Goal: Task Accomplishment & Management: Use online tool/utility

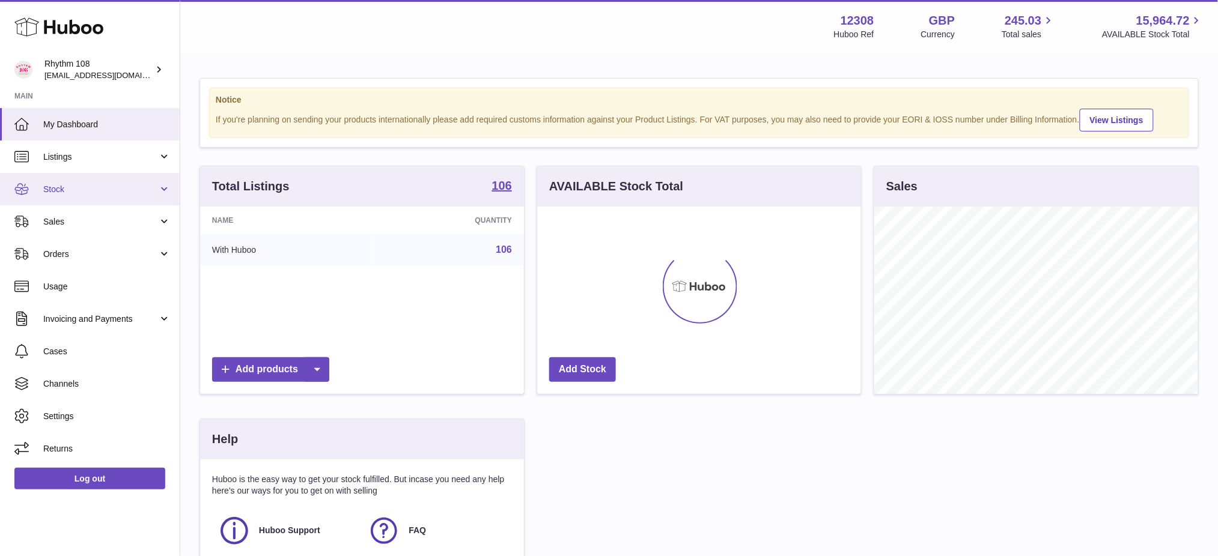
scroll to position [187, 324]
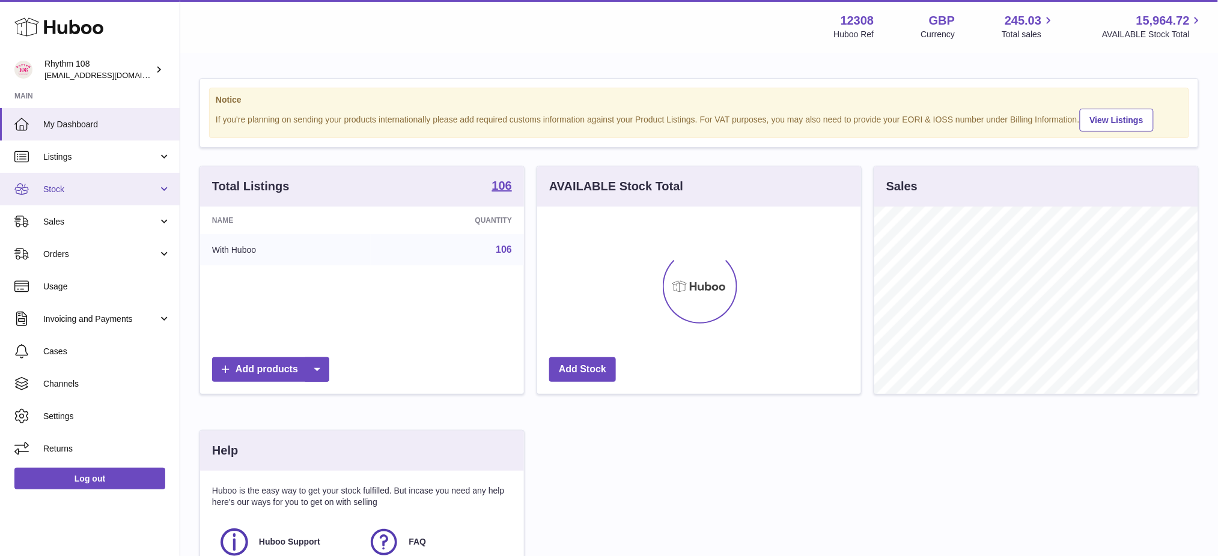
click at [91, 186] on span "Stock" at bounding box center [100, 189] width 115 height 11
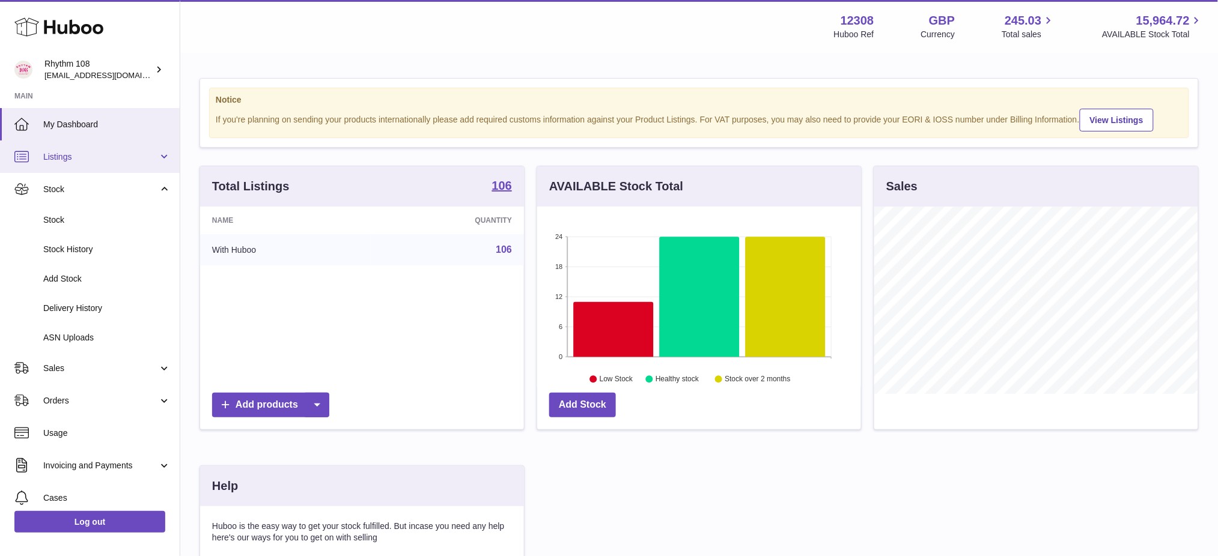
click at [87, 154] on span "Listings" at bounding box center [100, 156] width 115 height 11
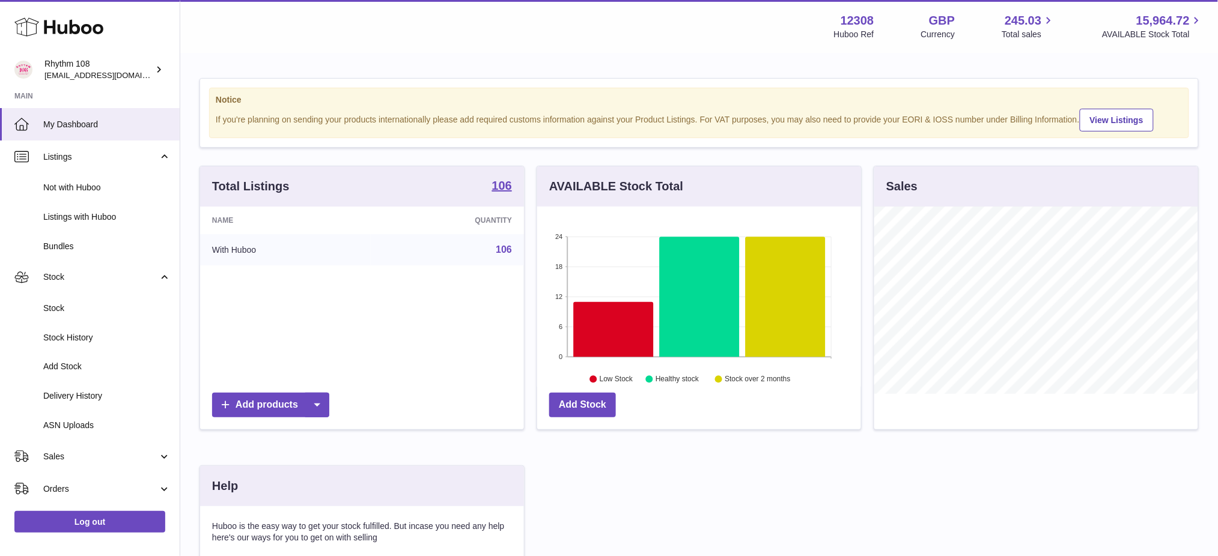
scroll to position [191, 0]
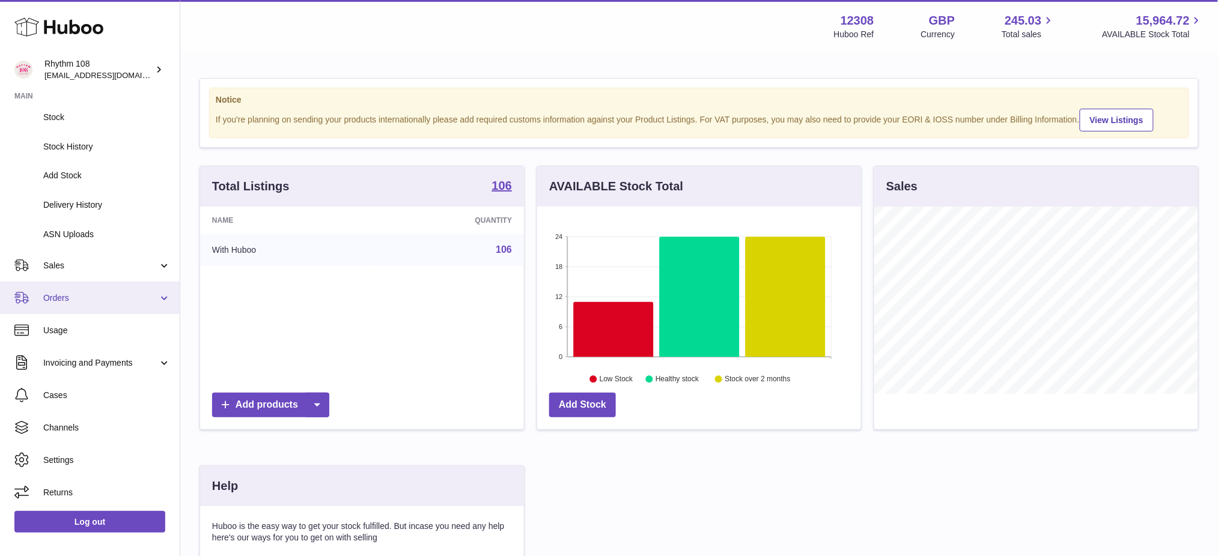
click at [83, 285] on link "Orders" at bounding box center [90, 298] width 180 height 32
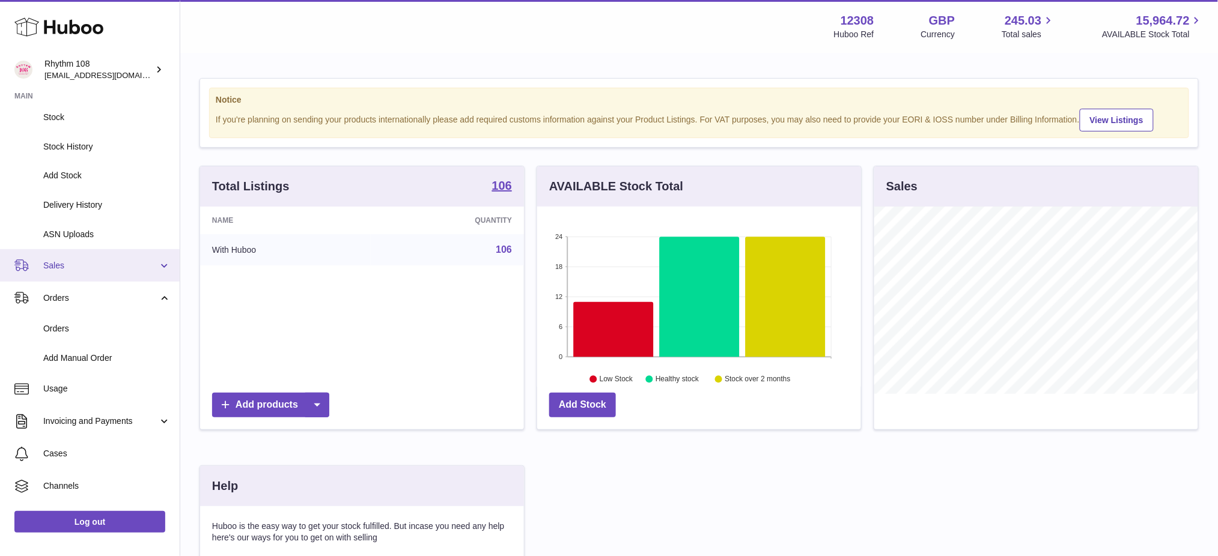
click at [85, 272] on link "Sales" at bounding box center [90, 265] width 180 height 32
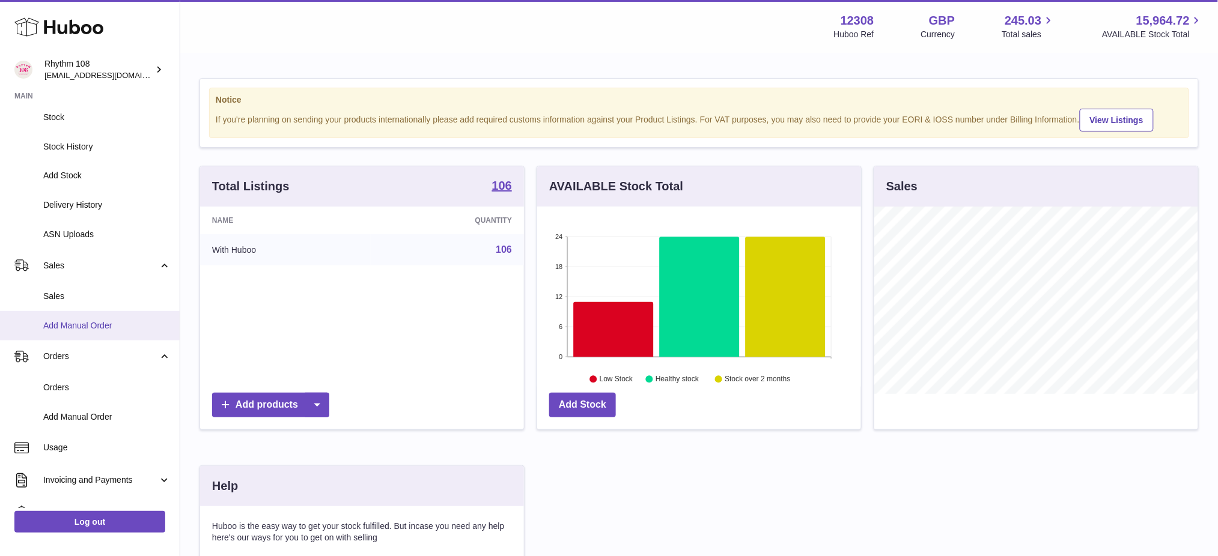
click at [63, 315] on link "Add Manual Order" at bounding box center [90, 325] width 180 height 29
click at [75, 294] on span "Sales" at bounding box center [106, 296] width 127 height 11
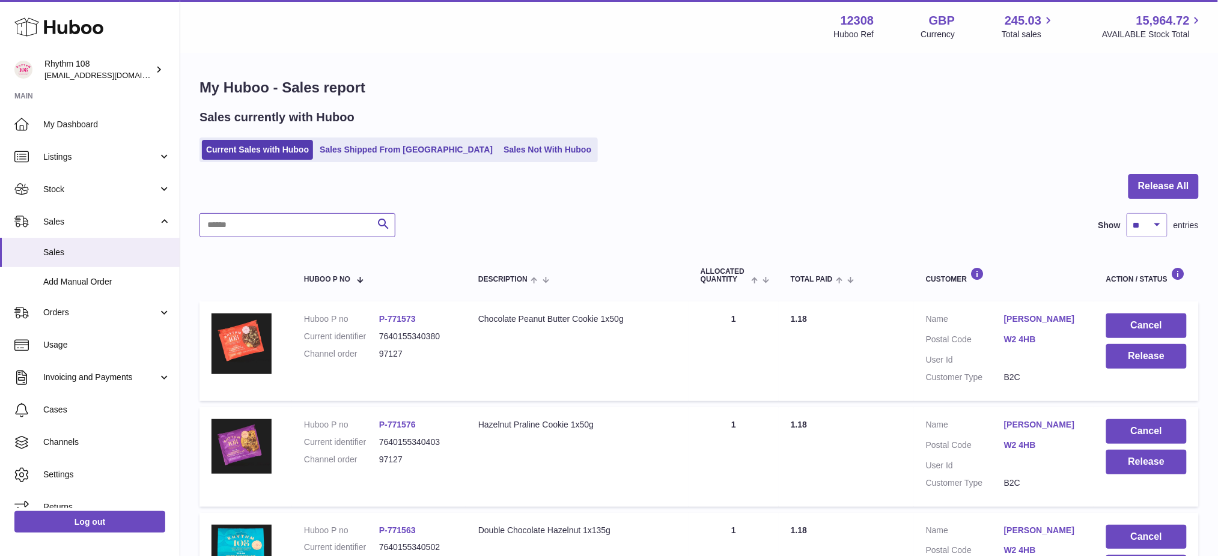
click at [262, 225] on input "text" at bounding box center [297, 225] width 196 height 24
paste input "**********"
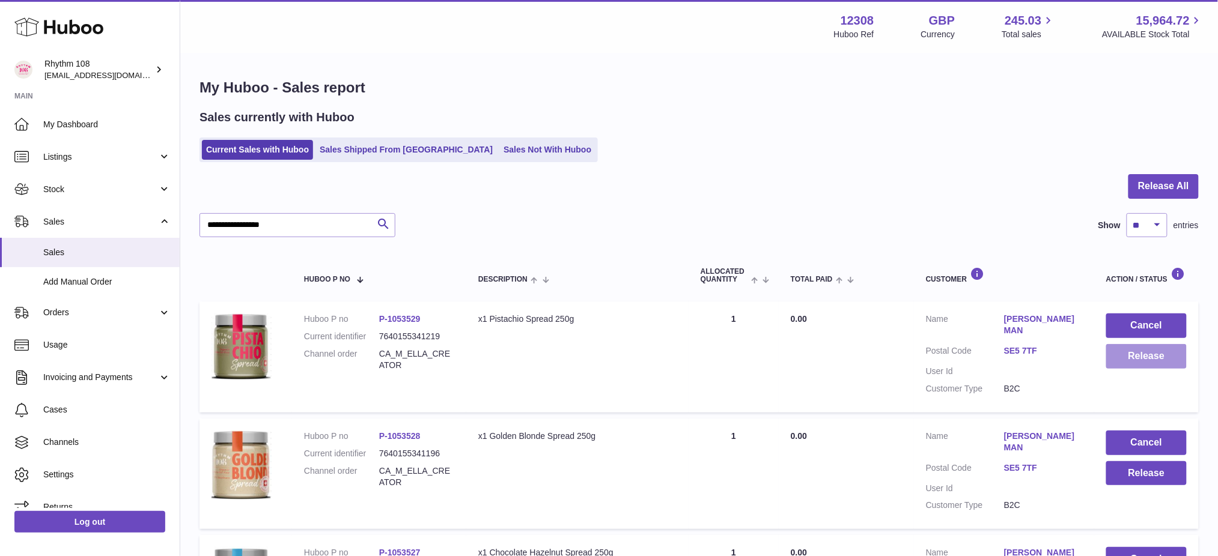
click at [1135, 359] on button "Release" at bounding box center [1146, 356] width 81 height 25
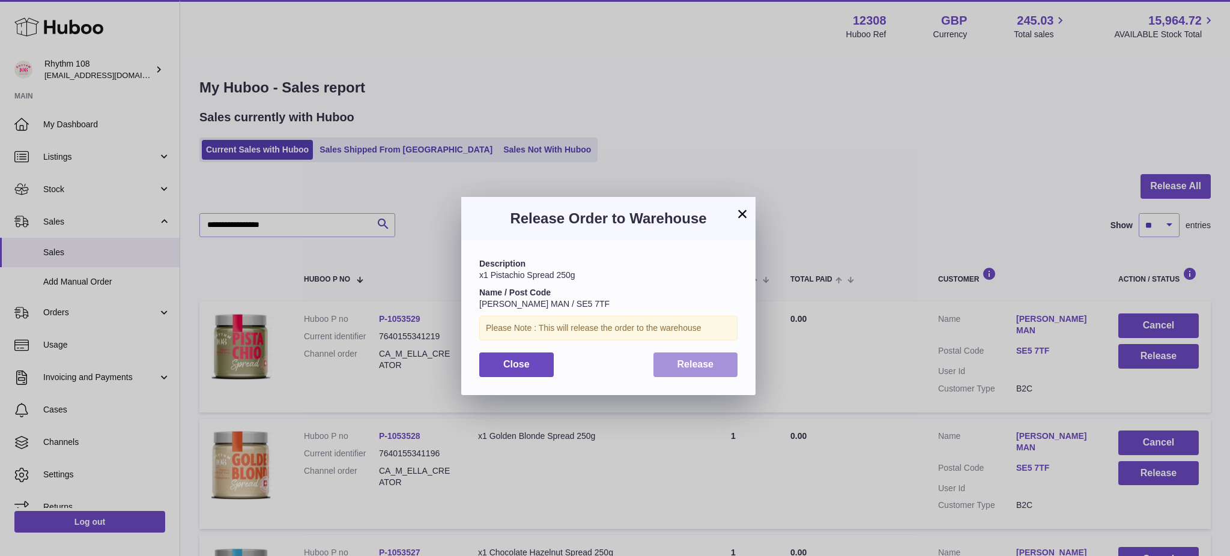
click at [708, 361] on span "Release" at bounding box center [696, 364] width 37 height 10
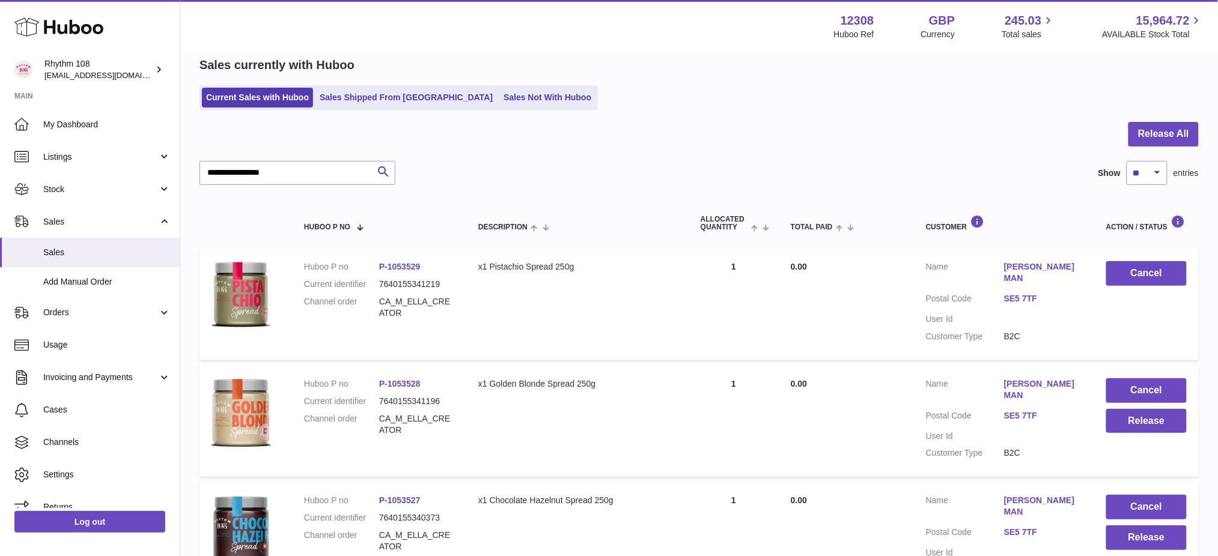
scroll to position [80, 0]
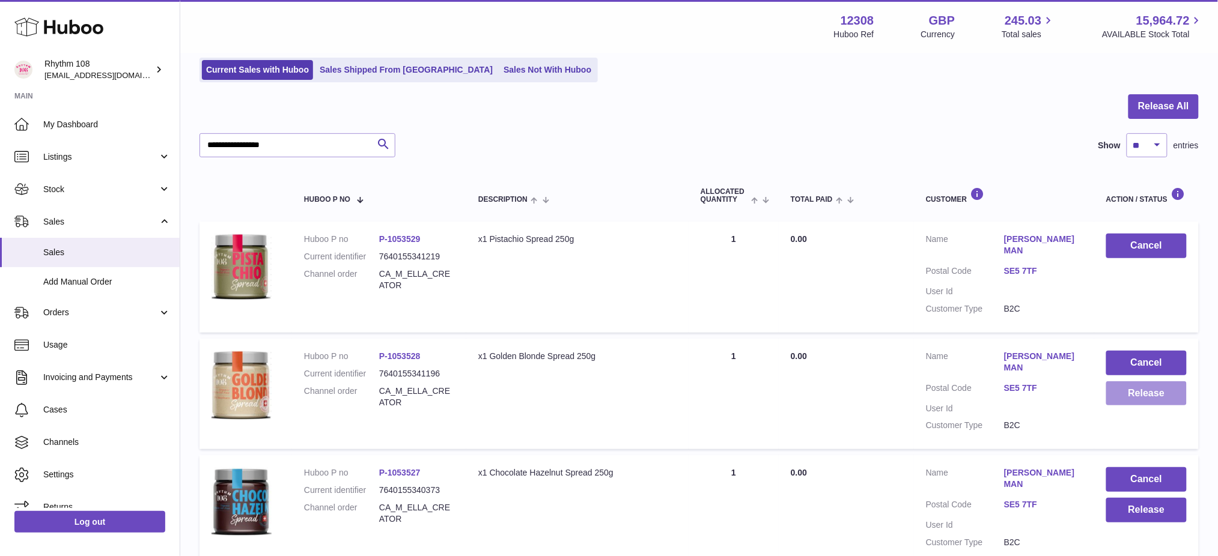
click at [1130, 386] on button "Release" at bounding box center [1146, 394] width 81 height 25
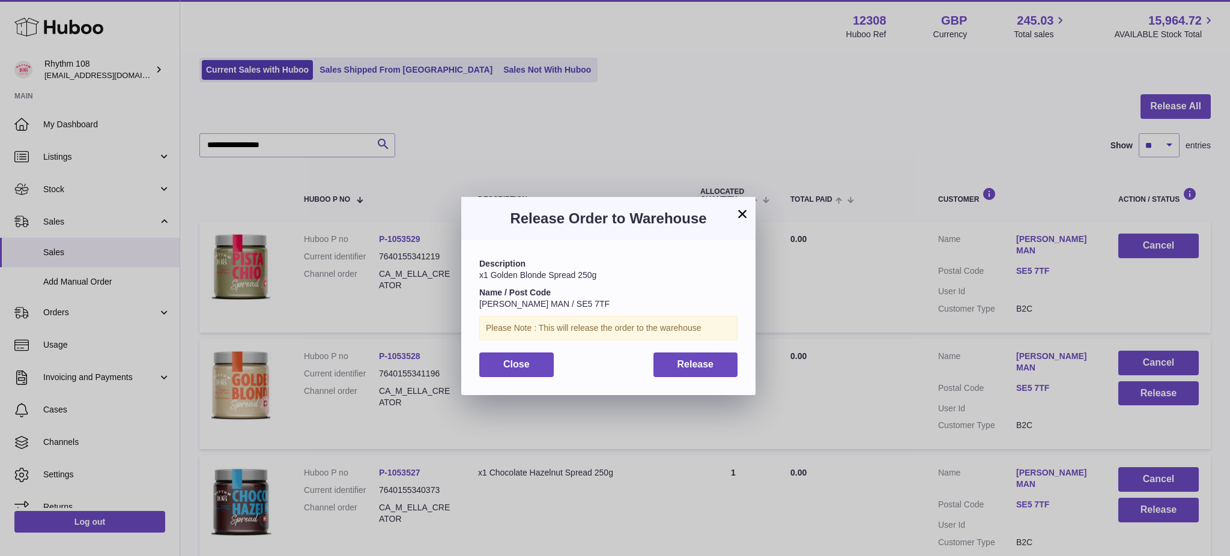
drag, startPoint x: 760, startPoint y: 366, endPoint x: 740, endPoint y: 370, distance: 20.3
click at [757, 366] on div "× Release Order to Warehouse Description x1 Golden Blonde Spread 250g Name / Po…" at bounding box center [615, 296] width 1230 height 556
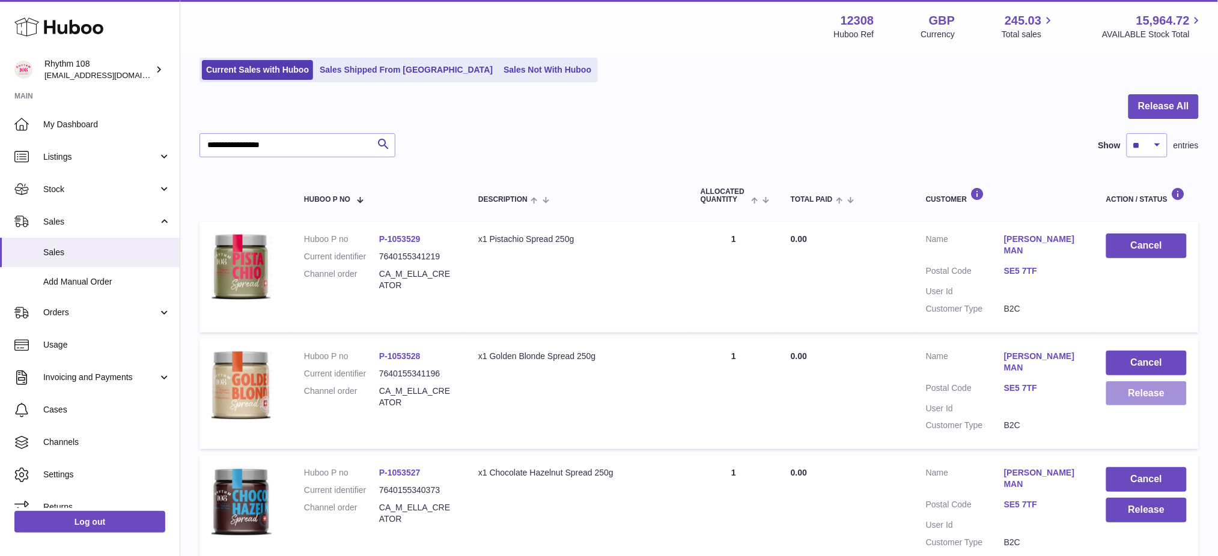
click at [1167, 382] on button "Release" at bounding box center [1146, 394] width 81 height 25
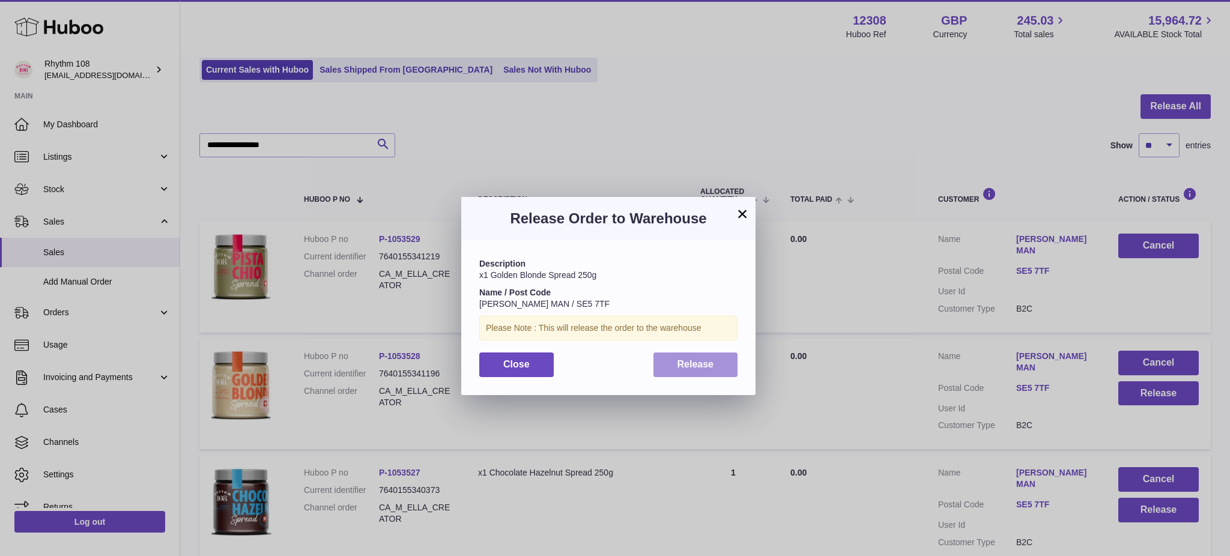
click at [706, 369] on span "Release" at bounding box center [696, 364] width 37 height 10
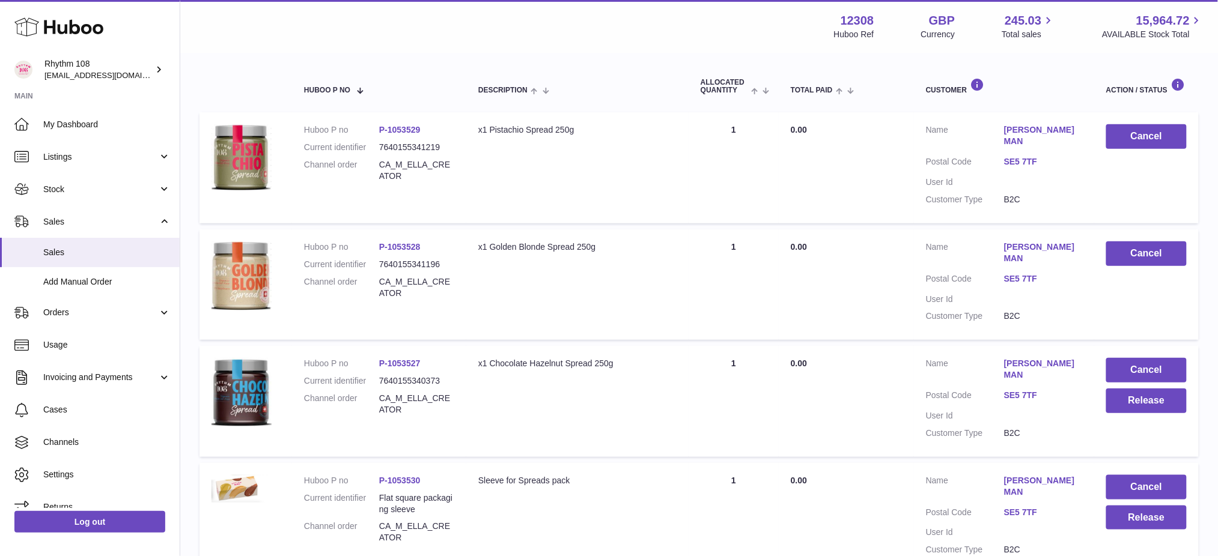
scroll to position [320, 0]
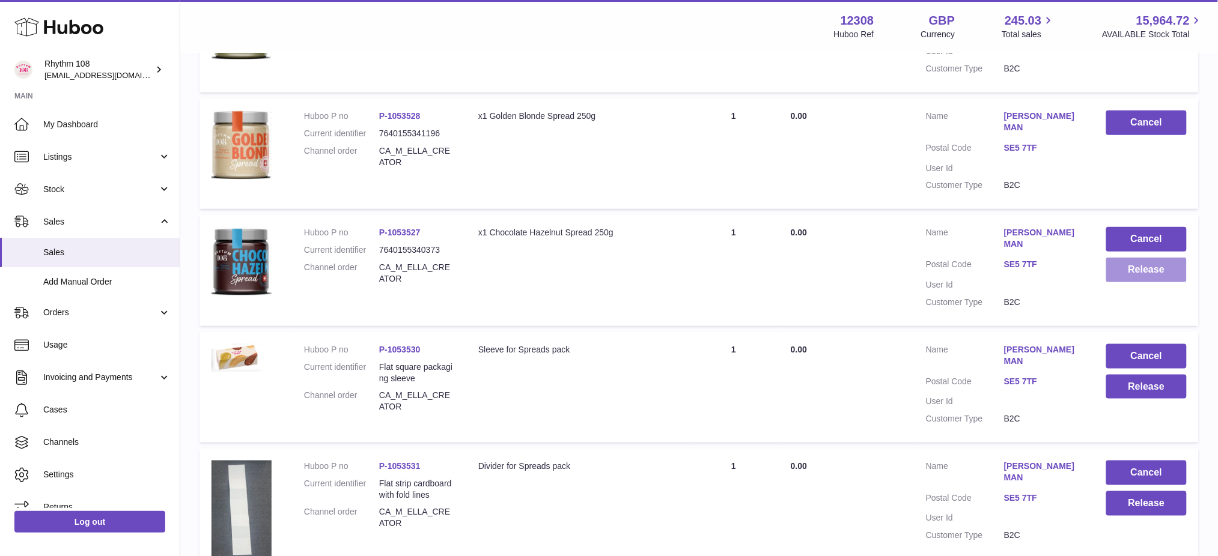
click at [1127, 258] on button "Release" at bounding box center [1146, 270] width 81 height 25
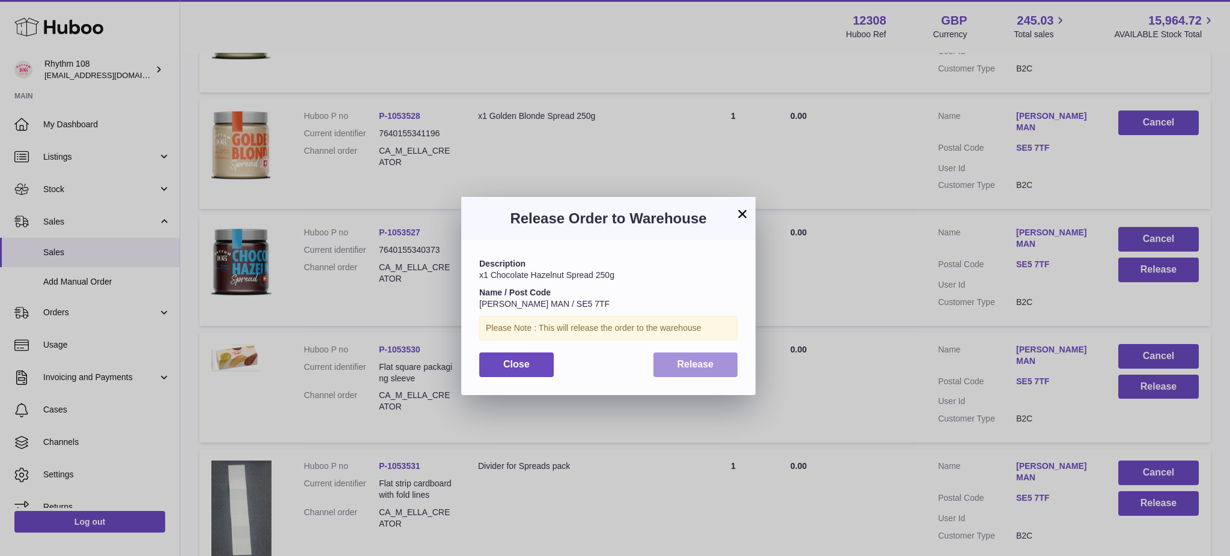
click at [680, 372] on button "Release" at bounding box center [696, 365] width 85 height 25
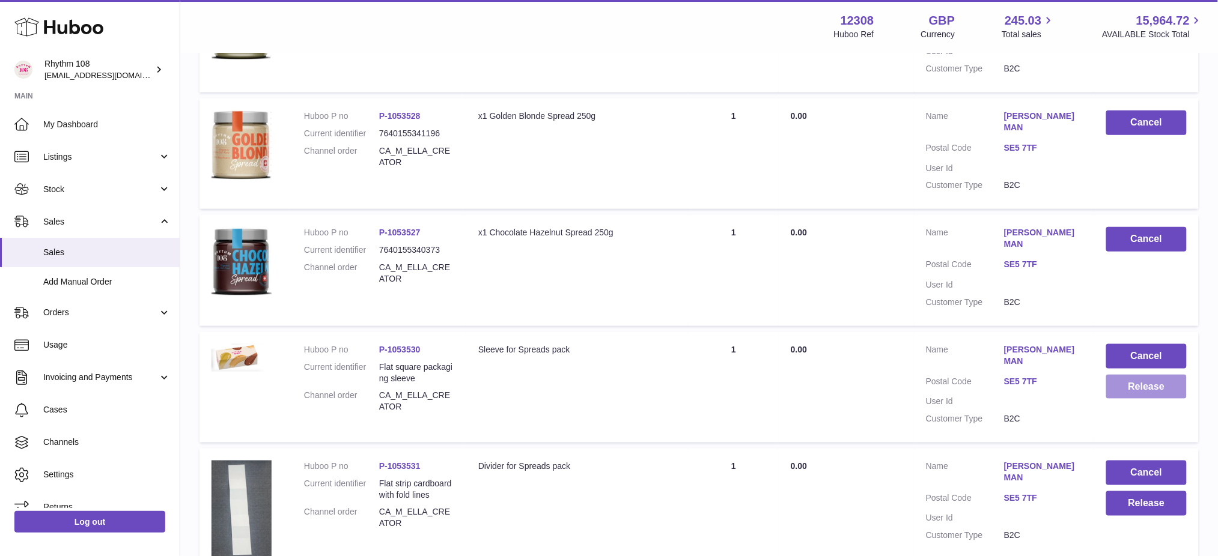
click at [1137, 375] on button "Release" at bounding box center [1146, 387] width 81 height 25
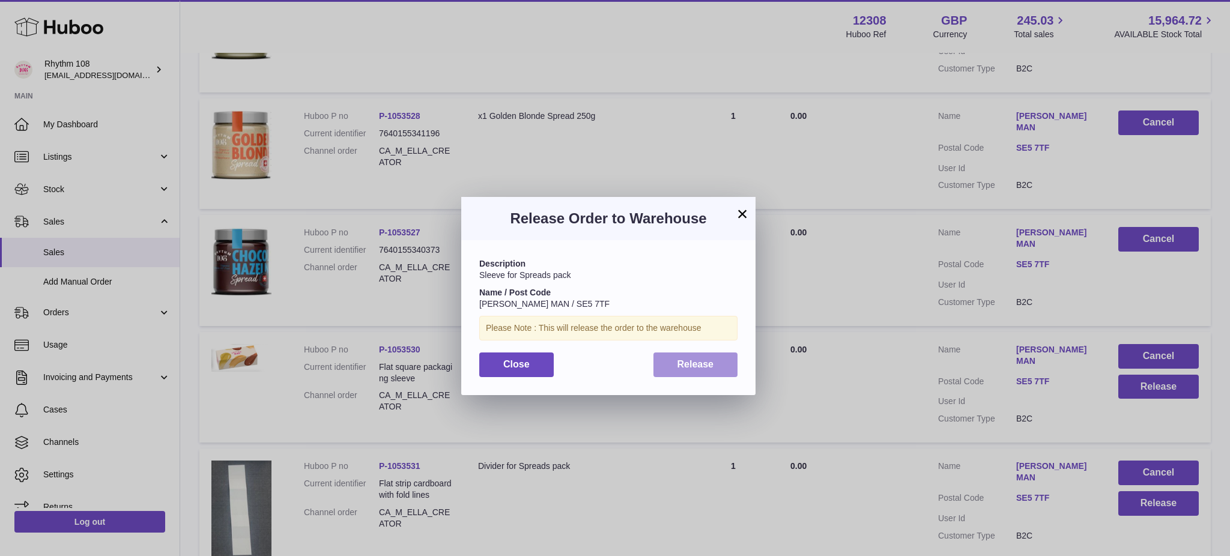
click at [706, 369] on span "Release" at bounding box center [696, 364] width 37 height 10
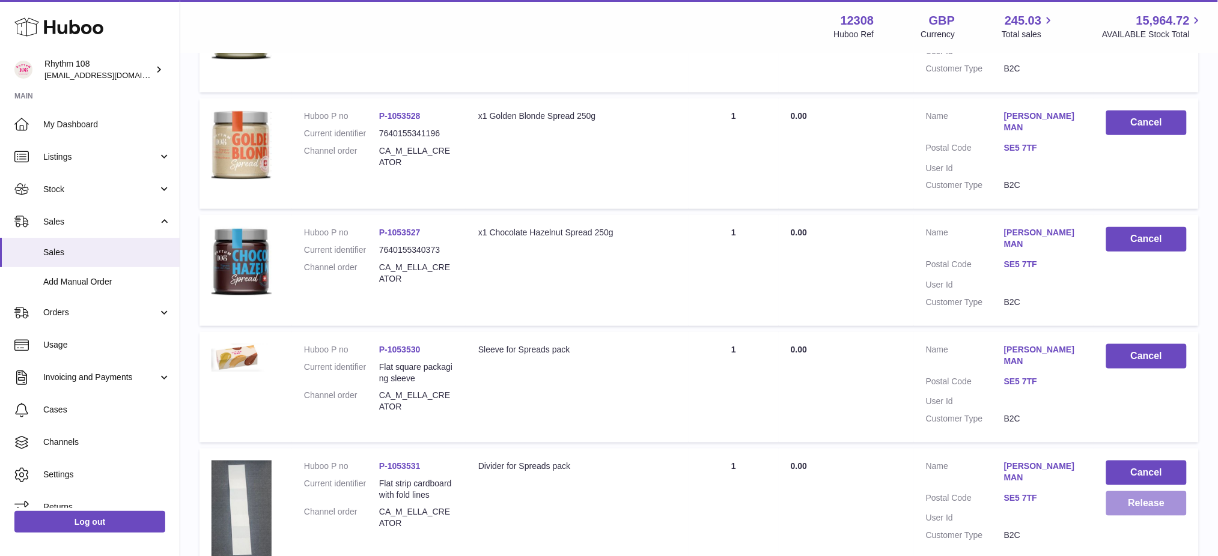
click at [1156, 491] on button "Release" at bounding box center [1146, 503] width 81 height 25
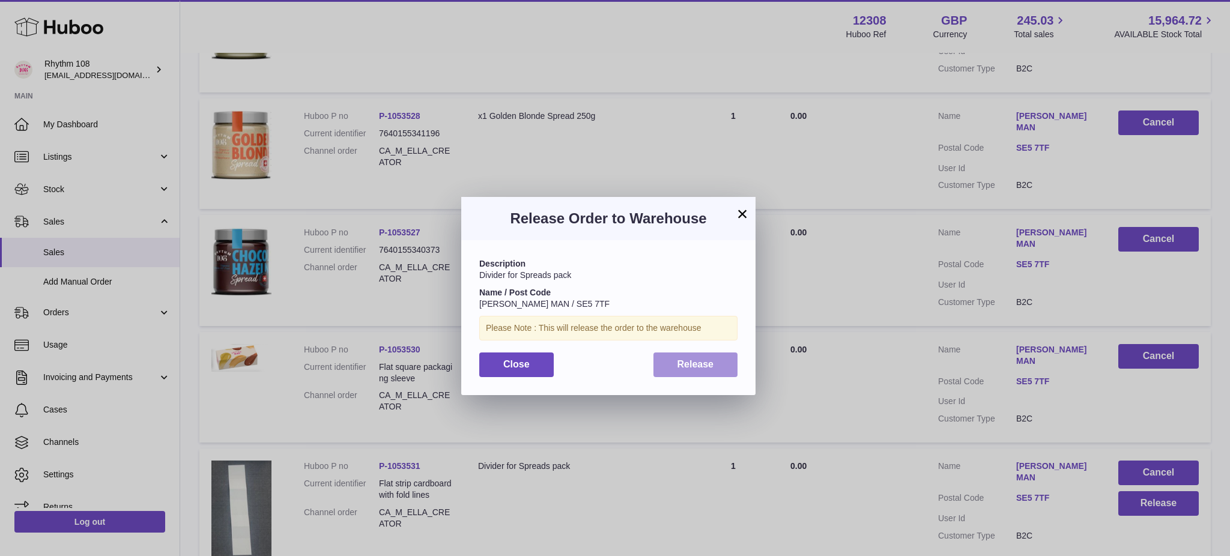
click at [709, 369] on span "Release" at bounding box center [696, 364] width 37 height 10
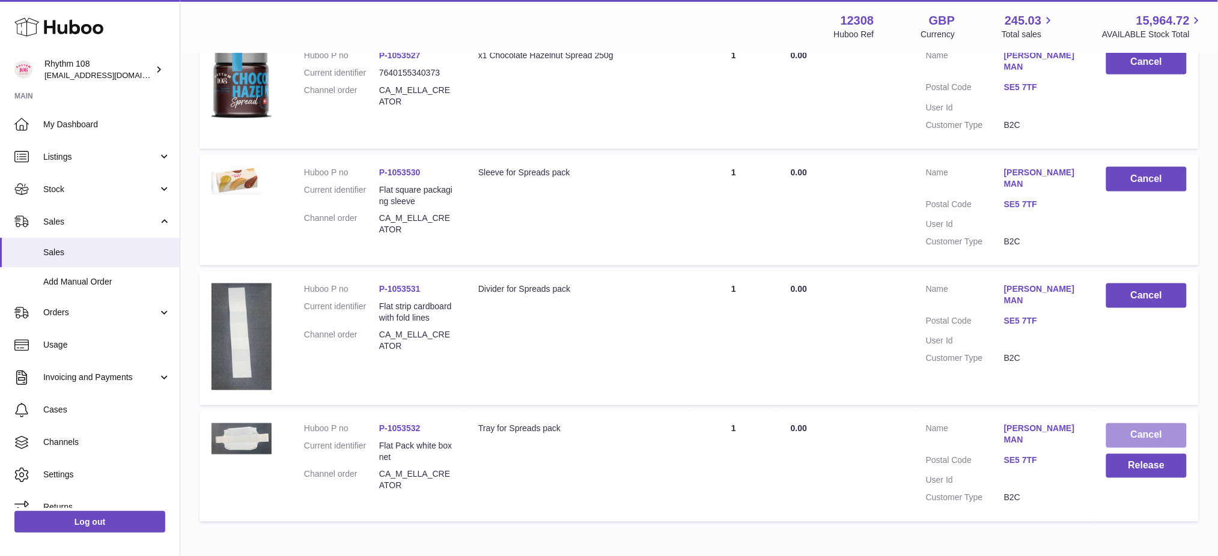
scroll to position [505, 0]
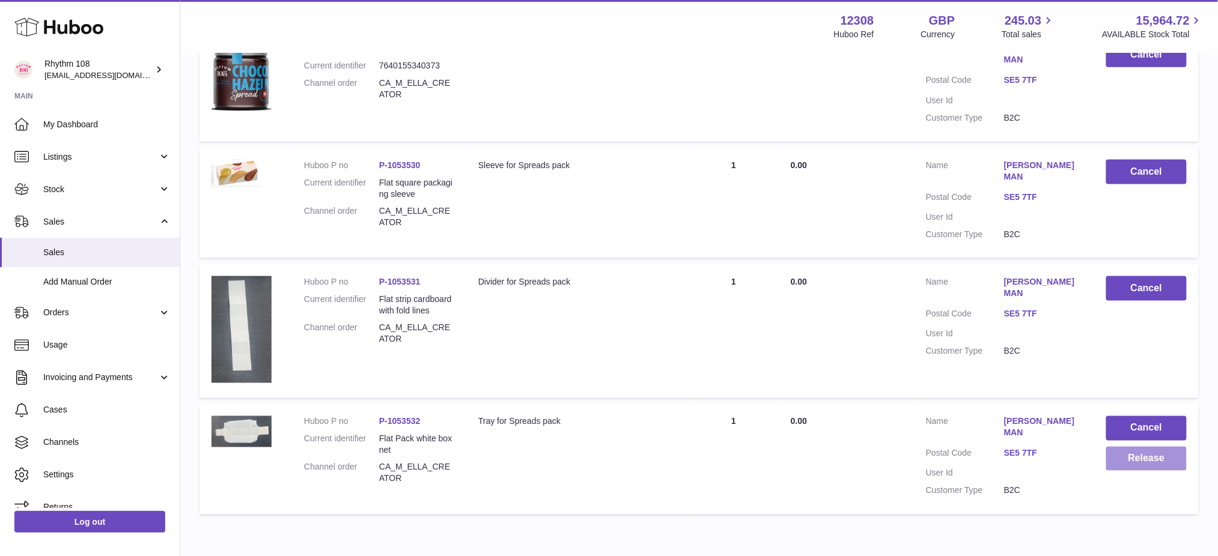
click at [1135, 447] on button "Release" at bounding box center [1146, 459] width 81 height 25
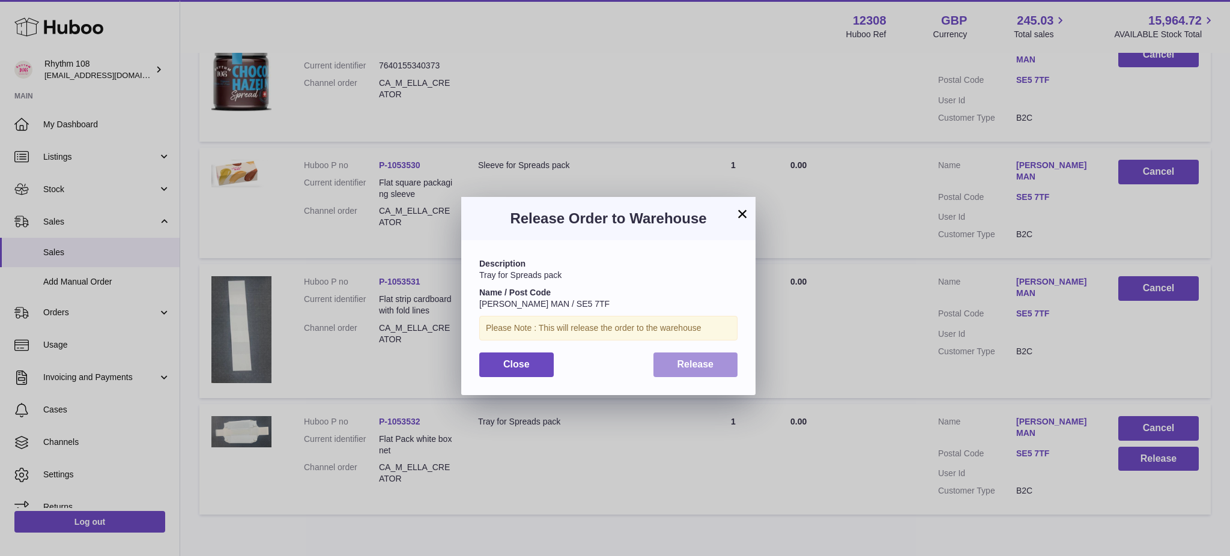
click at [729, 374] on button "Release" at bounding box center [696, 365] width 85 height 25
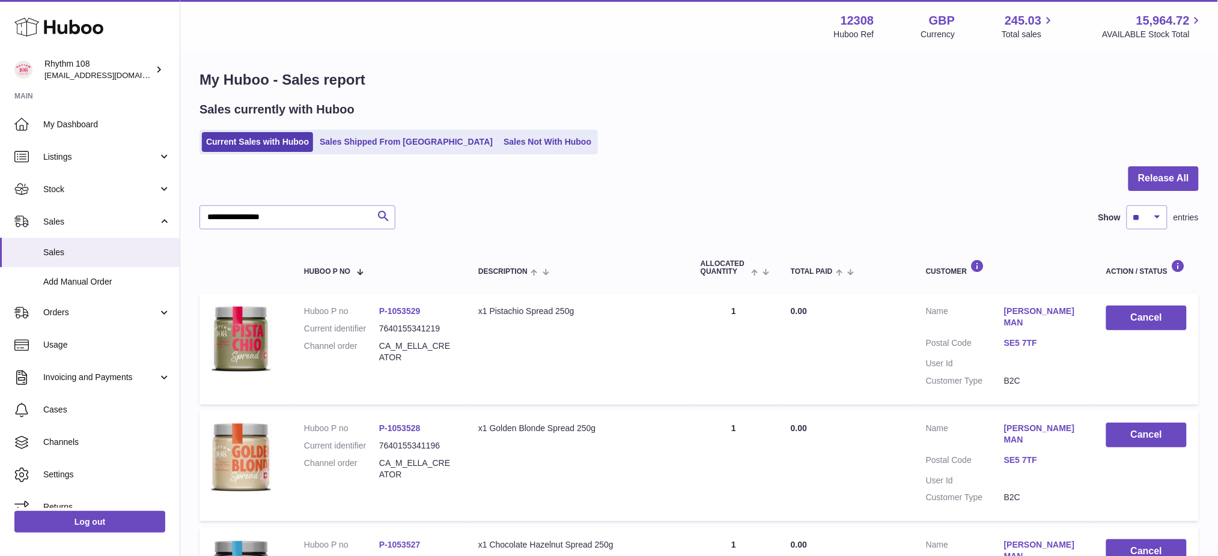
scroll to position [0, 0]
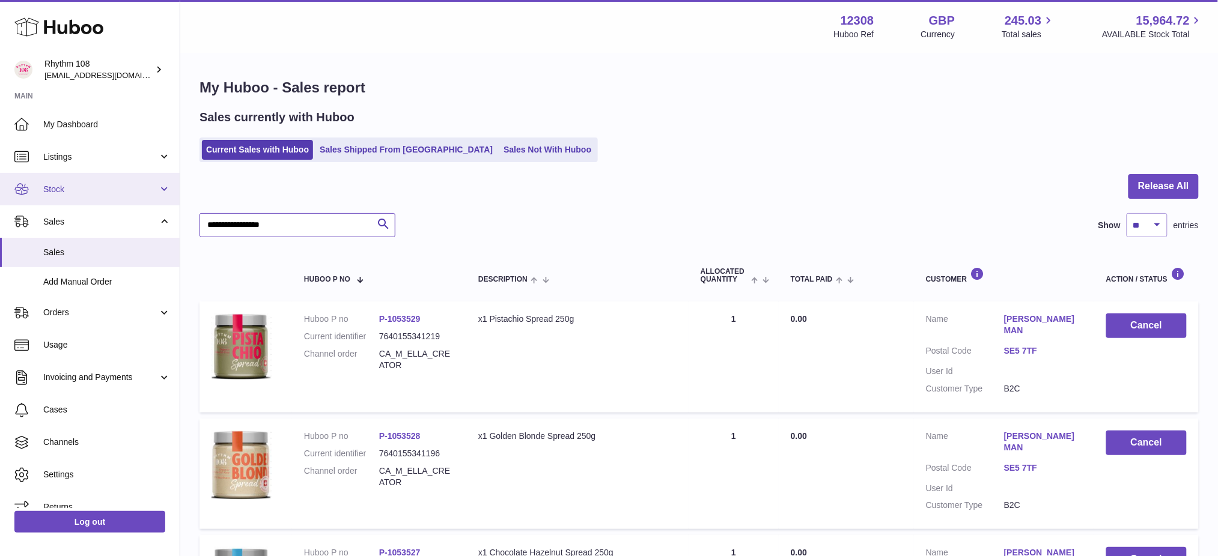
drag, startPoint x: 335, startPoint y: 222, endPoint x: 0, endPoint y: 193, distance: 336.5
click at [0, 221] on div "Huboo Rhythm 108 internalAdmin-12308@internal.huboo.com Main My Dashboard Listi…" at bounding box center [609, 560] width 1218 height 1121
paste input "*"
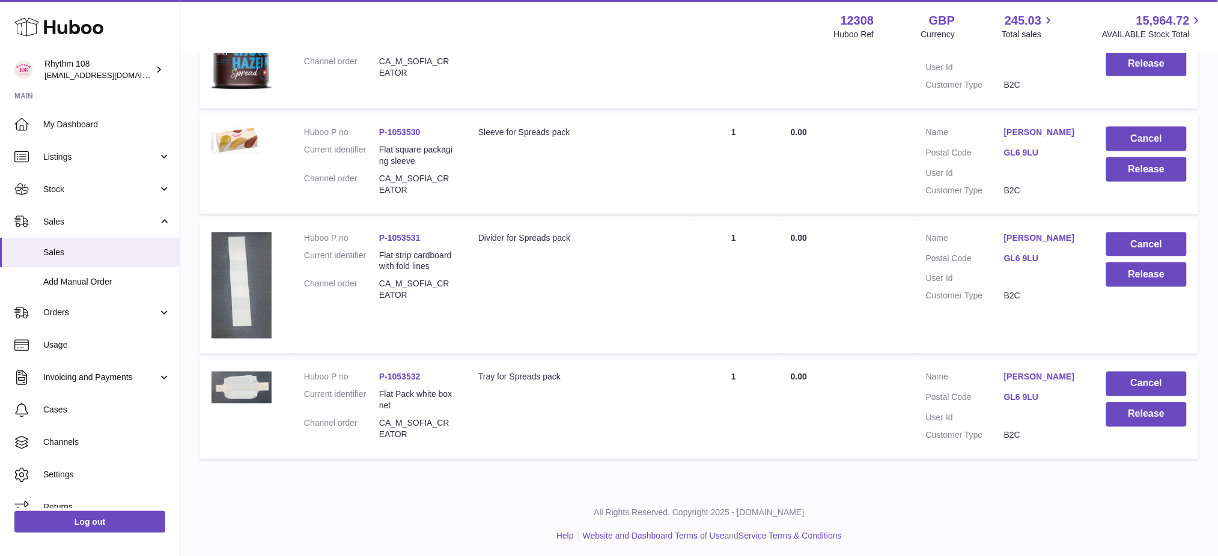
scroll to position [24, 0]
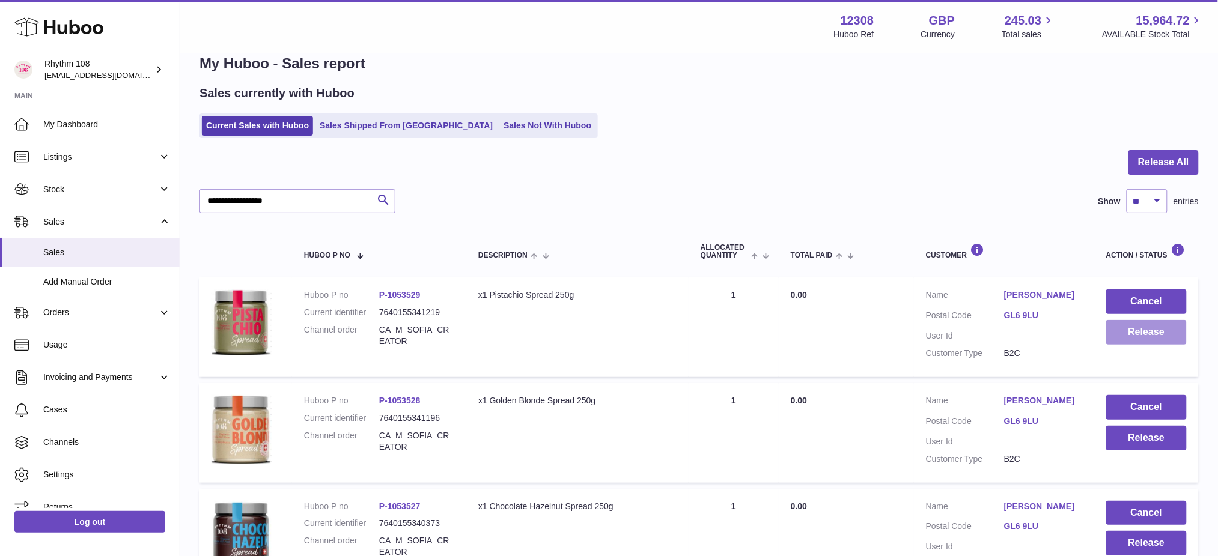
click at [1143, 337] on button "Release" at bounding box center [1146, 332] width 81 height 25
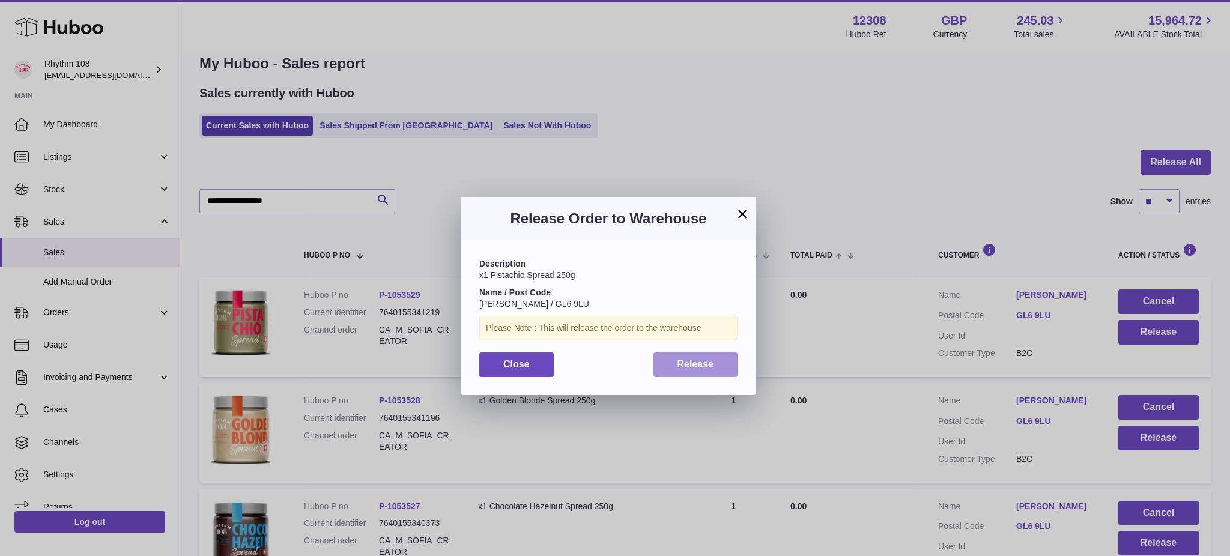
click at [674, 363] on button "Release" at bounding box center [696, 365] width 85 height 25
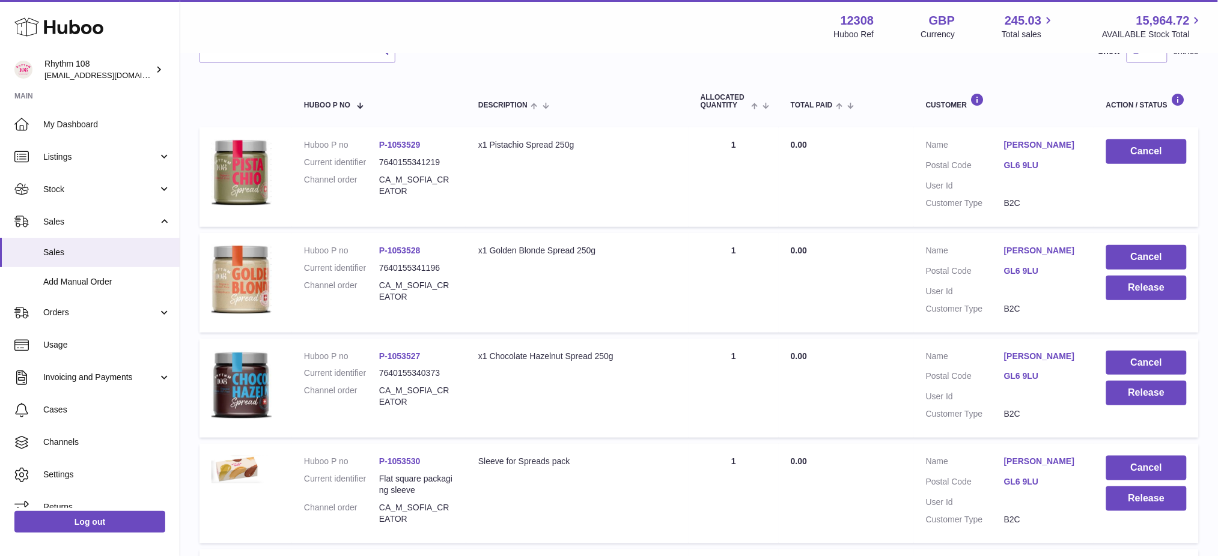
scroll to position [184, 0]
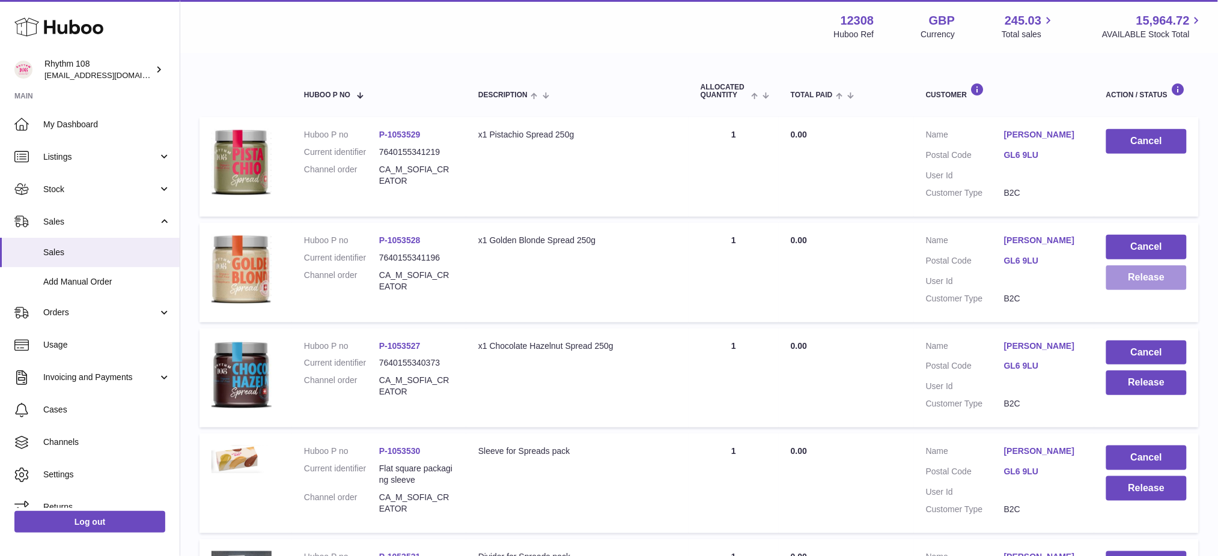
click at [1124, 288] on button "Release" at bounding box center [1146, 278] width 81 height 25
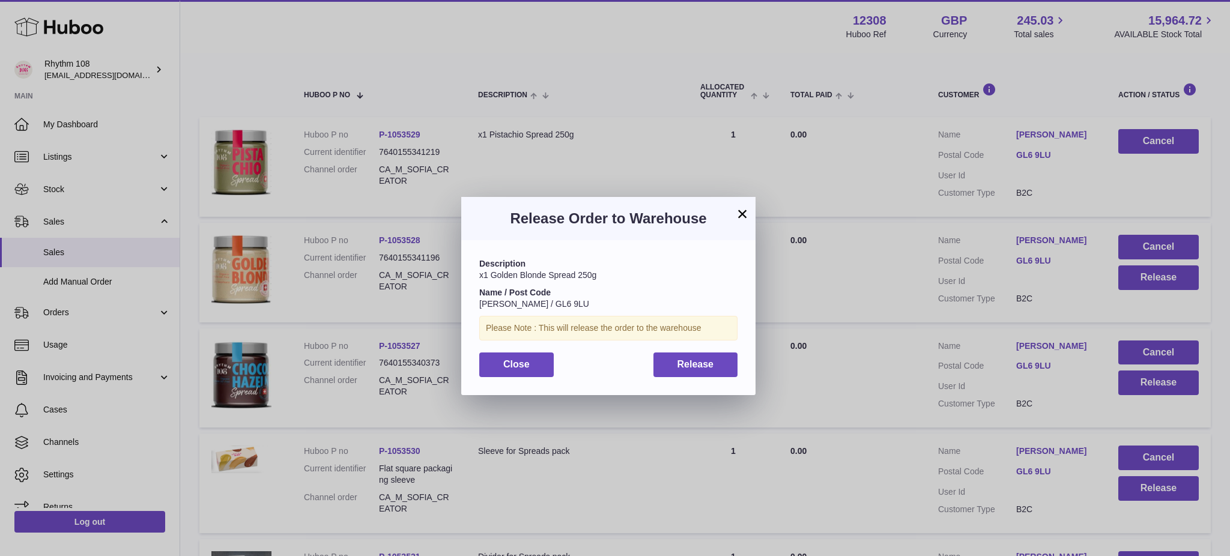
click at [715, 378] on div "Description x1 Golden Blonde Spread 250g Name / Post Code SOFIA CORGIER / GL6 9…" at bounding box center [608, 317] width 294 height 154
click at [697, 382] on div "Description x1 Golden Blonde Spread 250g Name / Post Code SOFIA CORGIER / GL6 9…" at bounding box center [608, 317] width 294 height 154
click at [704, 368] on span "Release" at bounding box center [696, 364] width 37 height 10
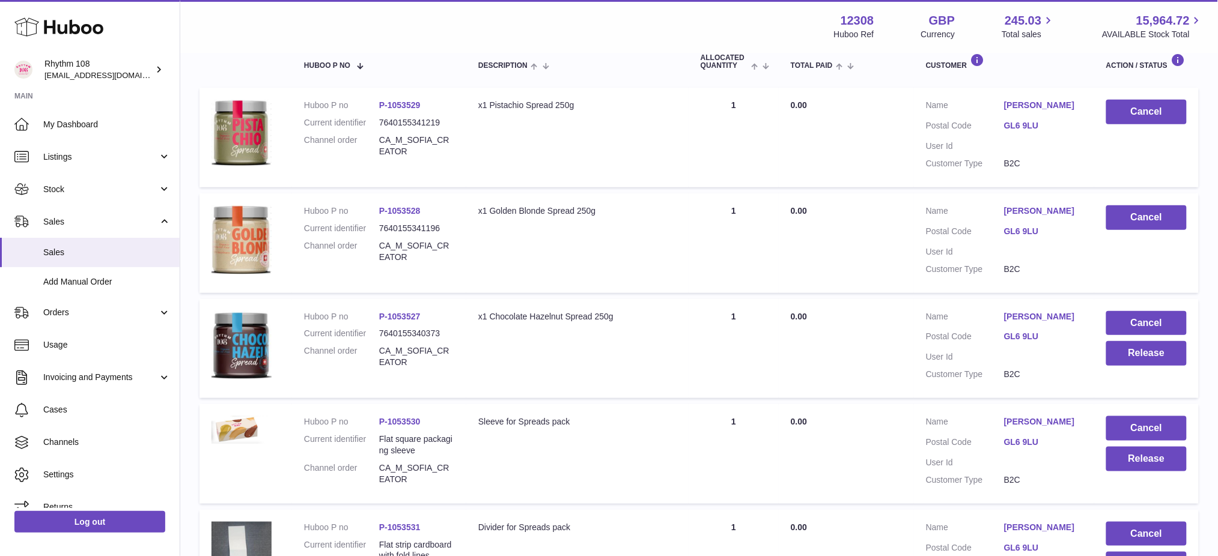
scroll to position [264, 0]
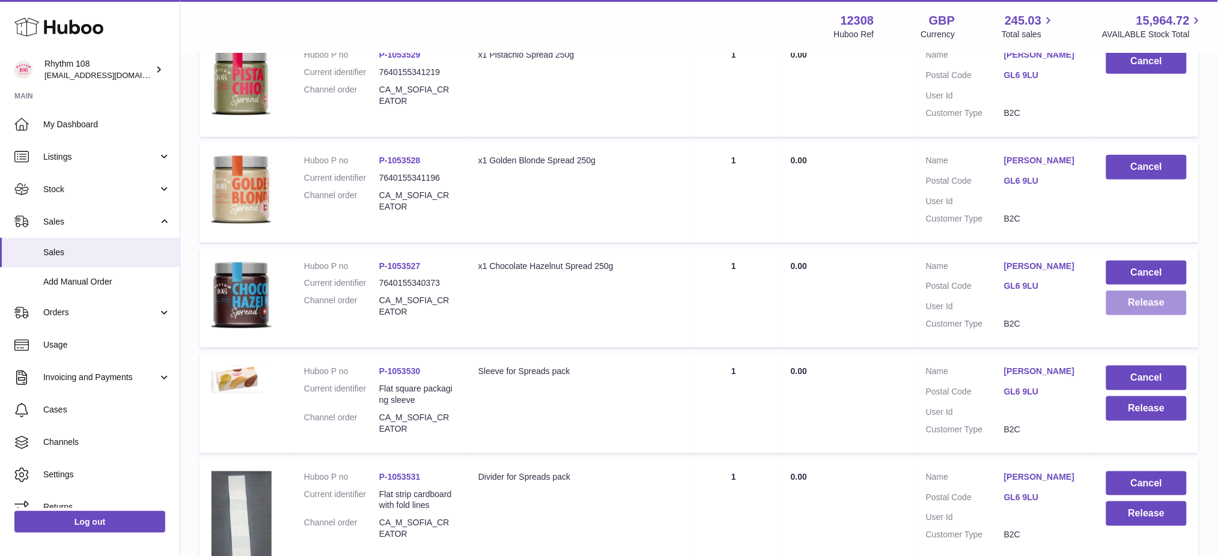
click at [1161, 307] on button "Release" at bounding box center [1146, 303] width 81 height 25
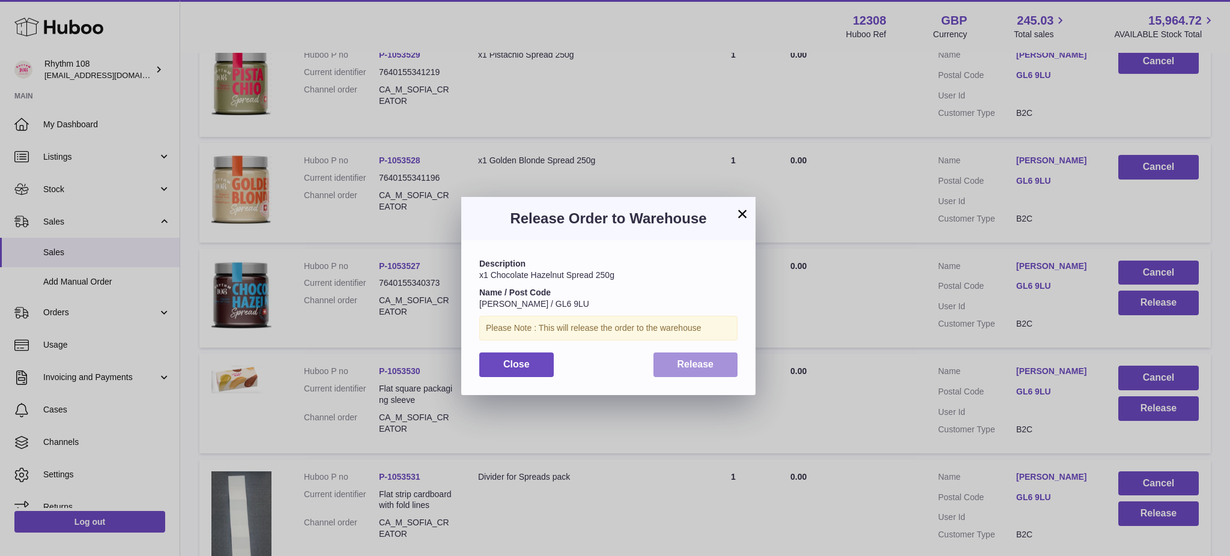
click at [693, 369] on span "Release" at bounding box center [696, 364] width 37 height 10
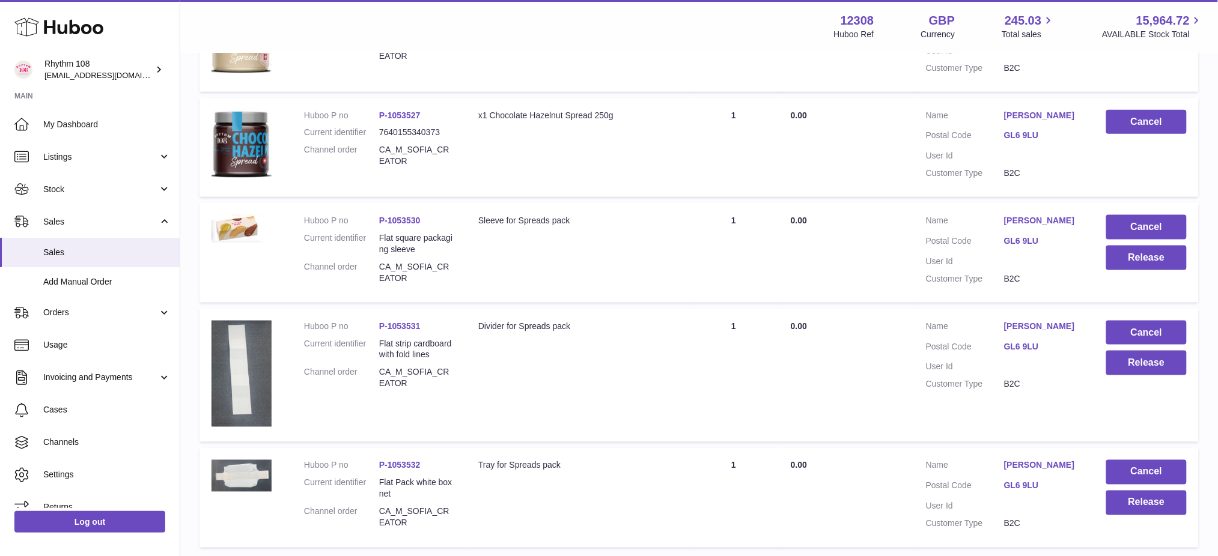
scroll to position [425, 0]
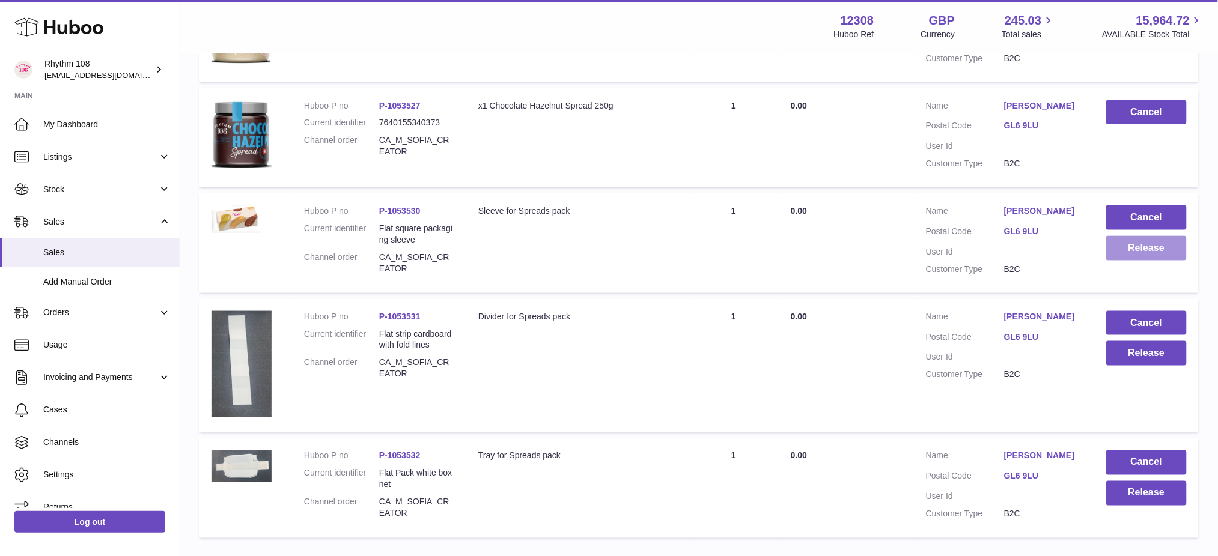
click at [1137, 249] on button "Release" at bounding box center [1146, 248] width 81 height 25
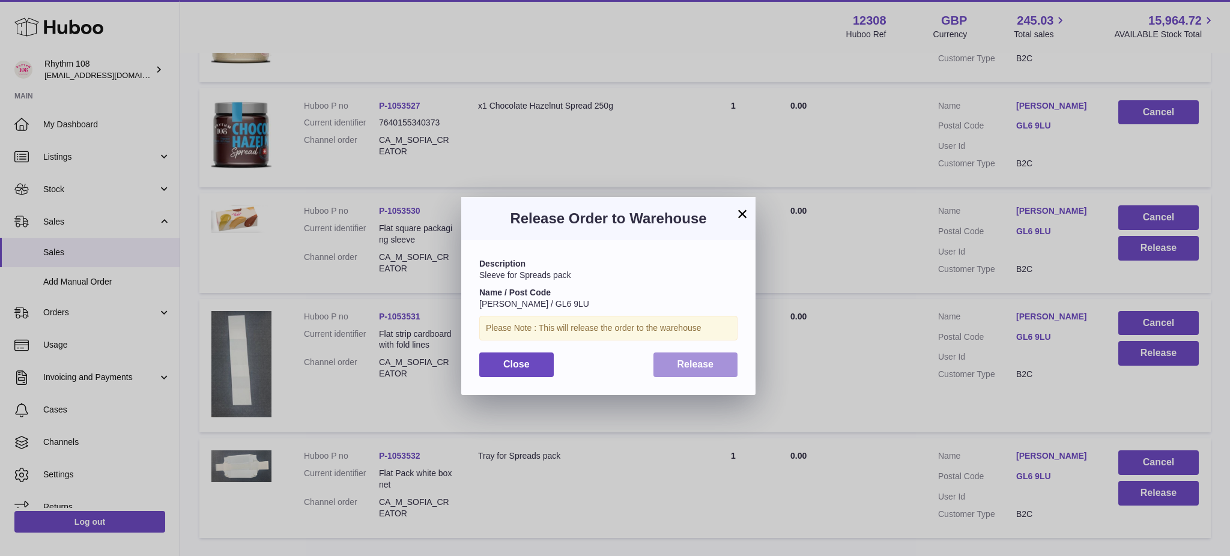
click at [689, 365] on span "Release" at bounding box center [696, 364] width 37 height 10
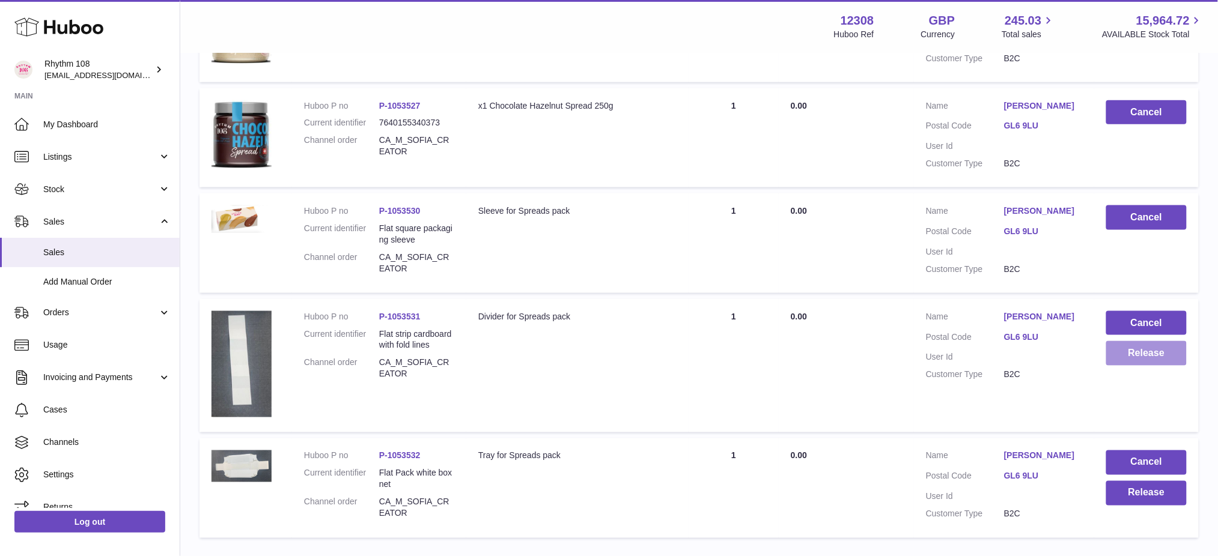
click at [1156, 356] on button "Release" at bounding box center [1146, 353] width 81 height 25
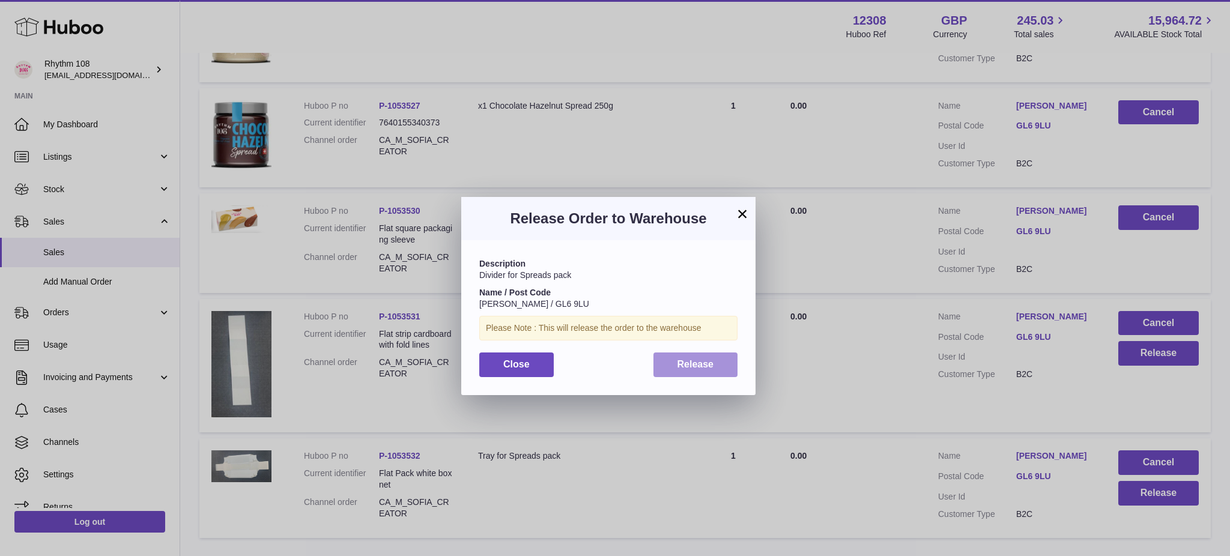
click at [698, 373] on button "Release" at bounding box center [696, 365] width 85 height 25
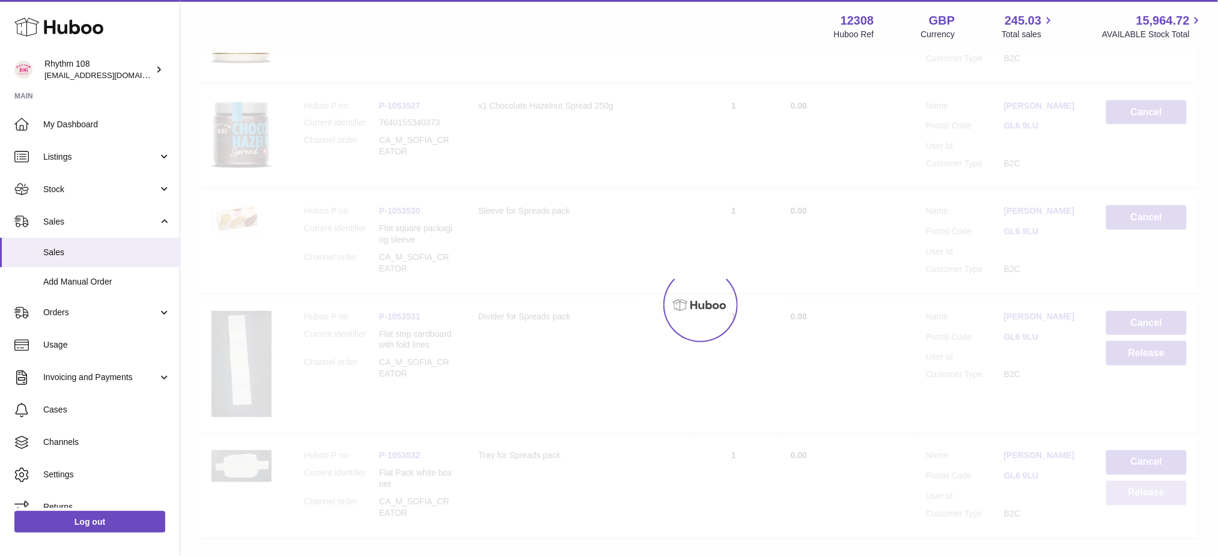
click at [1148, 494] on button "Release" at bounding box center [1146, 493] width 81 height 25
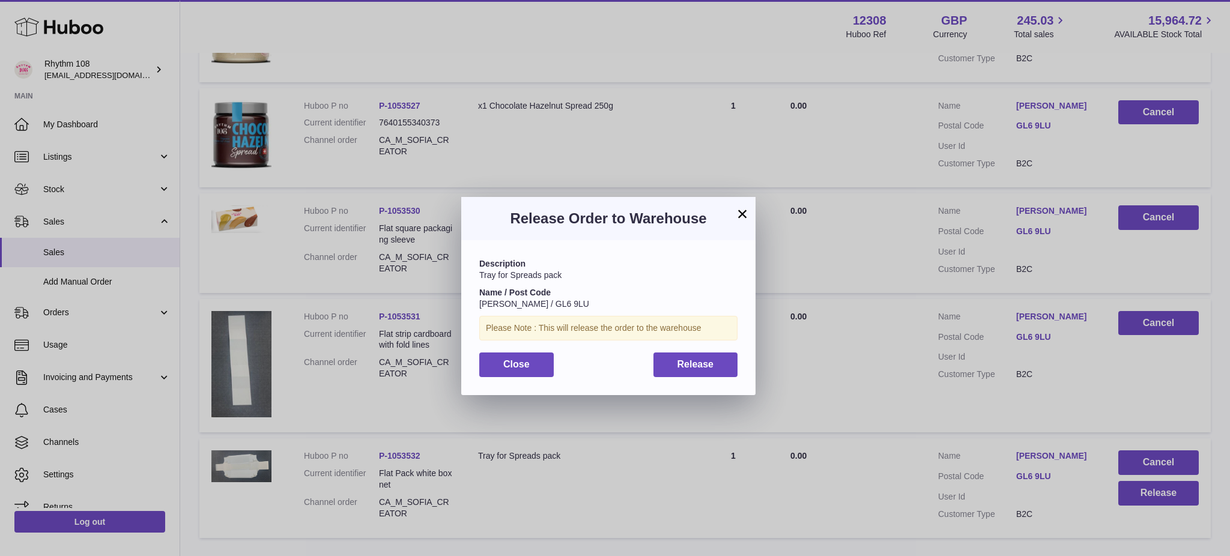
click at [675, 377] on div "Description Tray for Spreads pack Name / Post Code SOFIA CORGIER / GL6 9LU Plea…" at bounding box center [608, 317] width 294 height 154
click at [680, 374] on button "Release" at bounding box center [696, 365] width 85 height 25
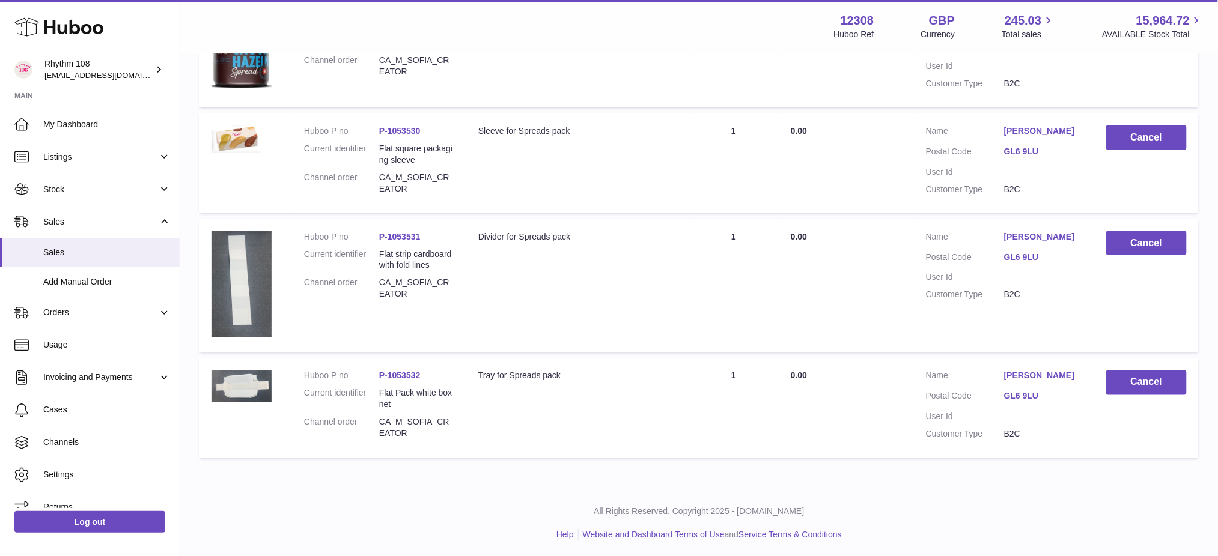
scroll to position [0, 0]
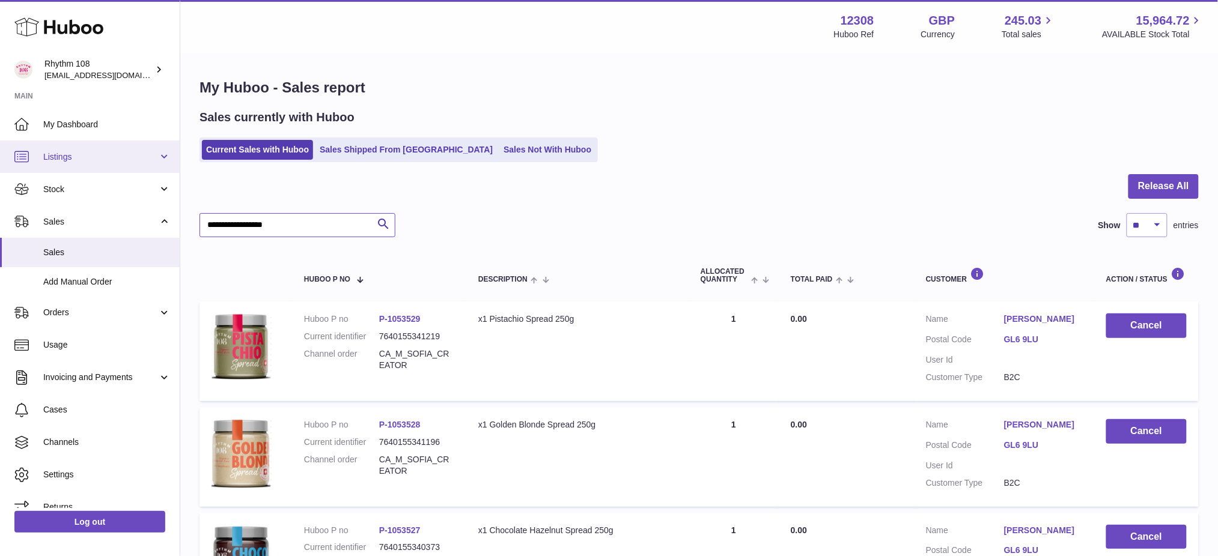
drag, startPoint x: 311, startPoint y: 224, endPoint x: 0, endPoint y: 148, distance: 319.6
click at [0, 160] on div "Huboo Rhythm 108 internalAdmin-12308@internal.huboo.com Main My Dashboard Listi…" at bounding box center [609, 532] width 1218 height 1064
paste input "text"
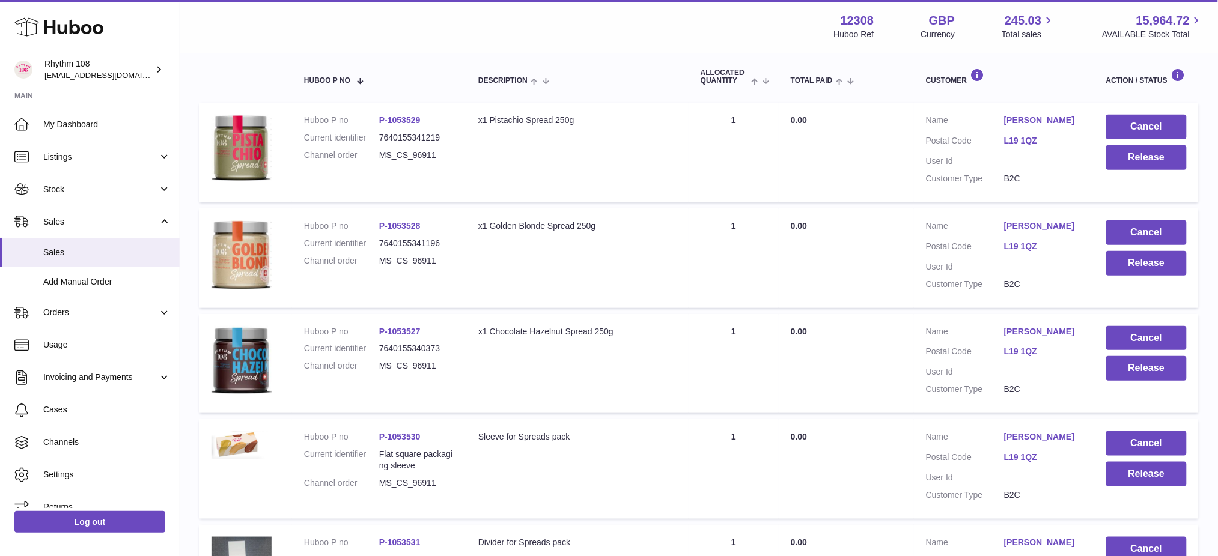
scroll to position [80, 0]
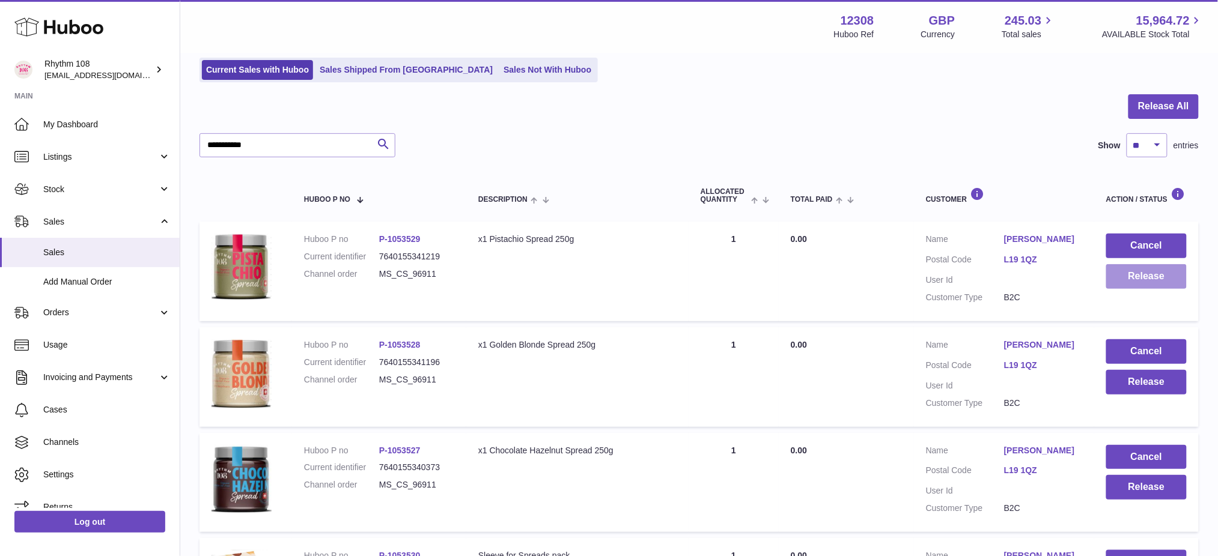
click at [1131, 281] on button "Release" at bounding box center [1146, 276] width 81 height 25
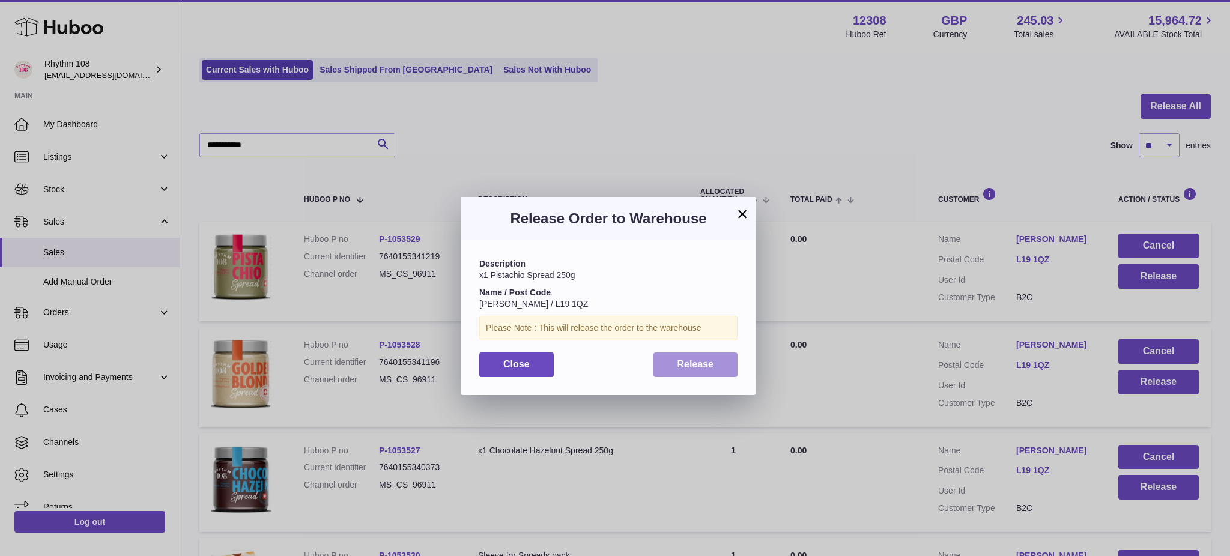
click at [703, 364] on span "Release" at bounding box center [696, 364] width 37 height 10
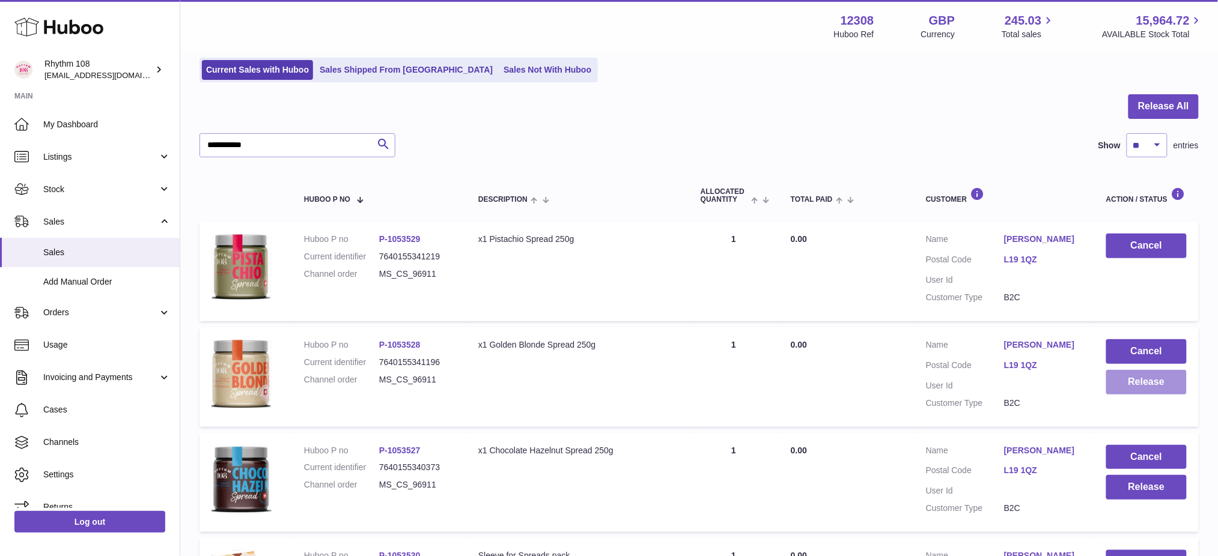
click at [1128, 379] on button "Release" at bounding box center [1146, 382] width 81 height 25
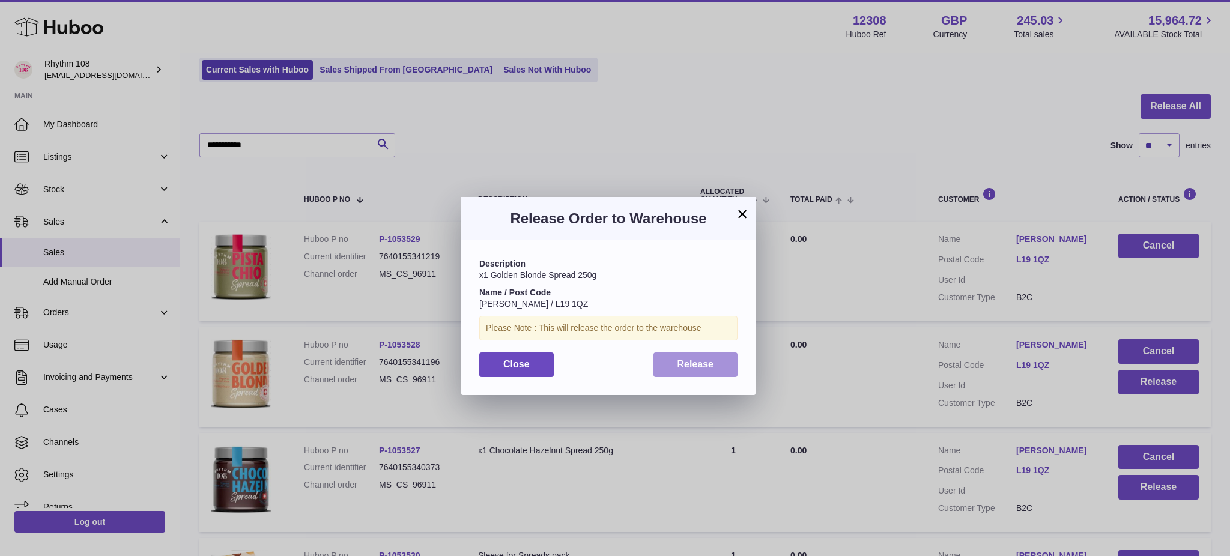
click at [662, 376] on button "Release" at bounding box center [696, 365] width 85 height 25
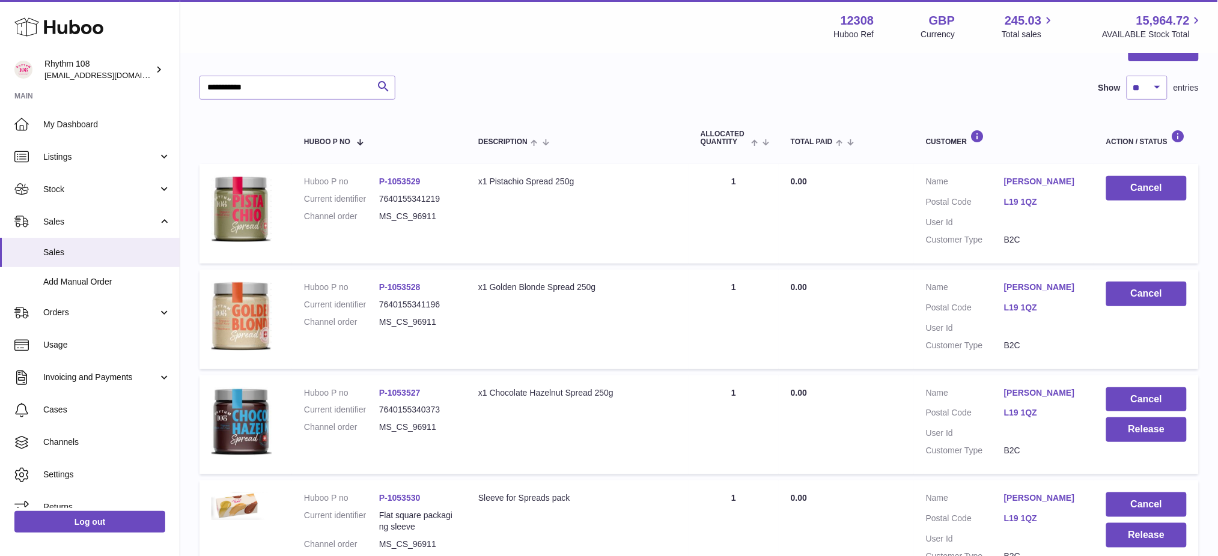
scroll to position [240, 0]
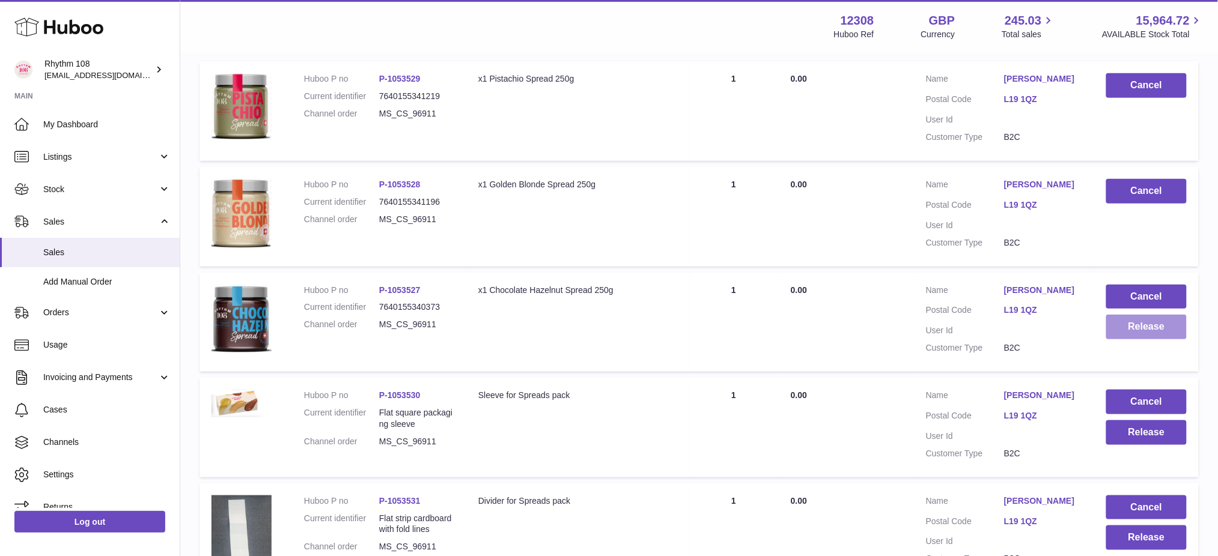
click at [1145, 331] on button "Release" at bounding box center [1146, 327] width 81 height 25
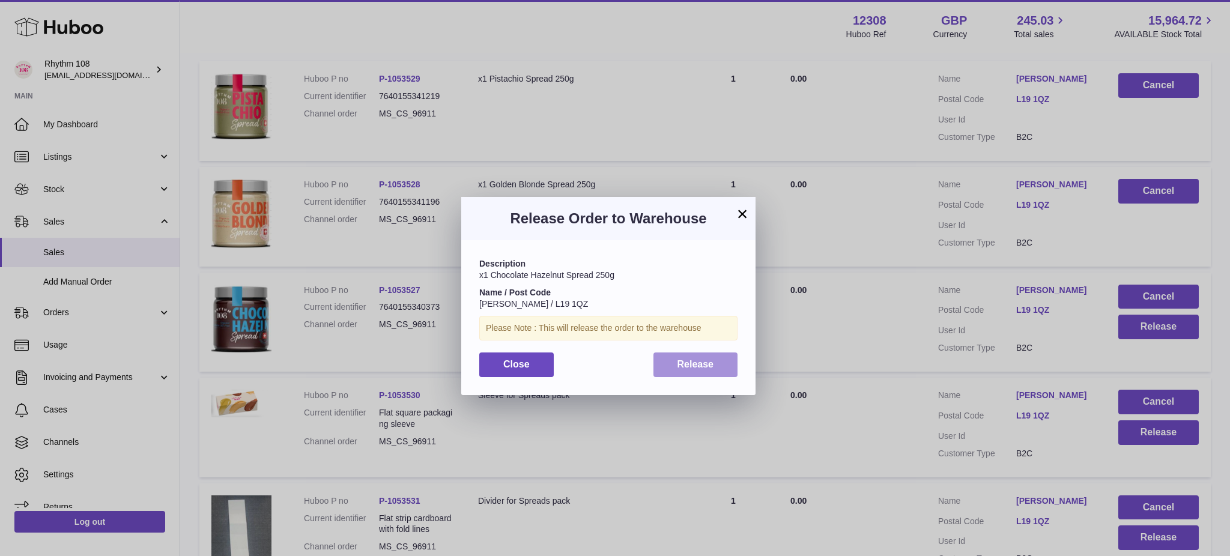
click at [724, 368] on button "Release" at bounding box center [696, 365] width 85 height 25
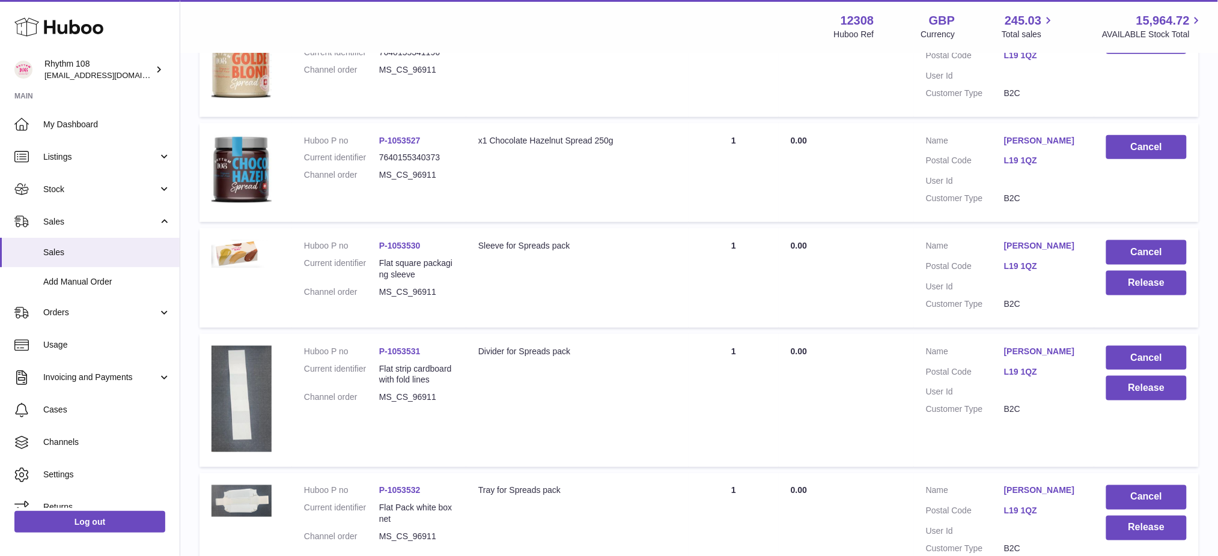
scroll to position [400, 0]
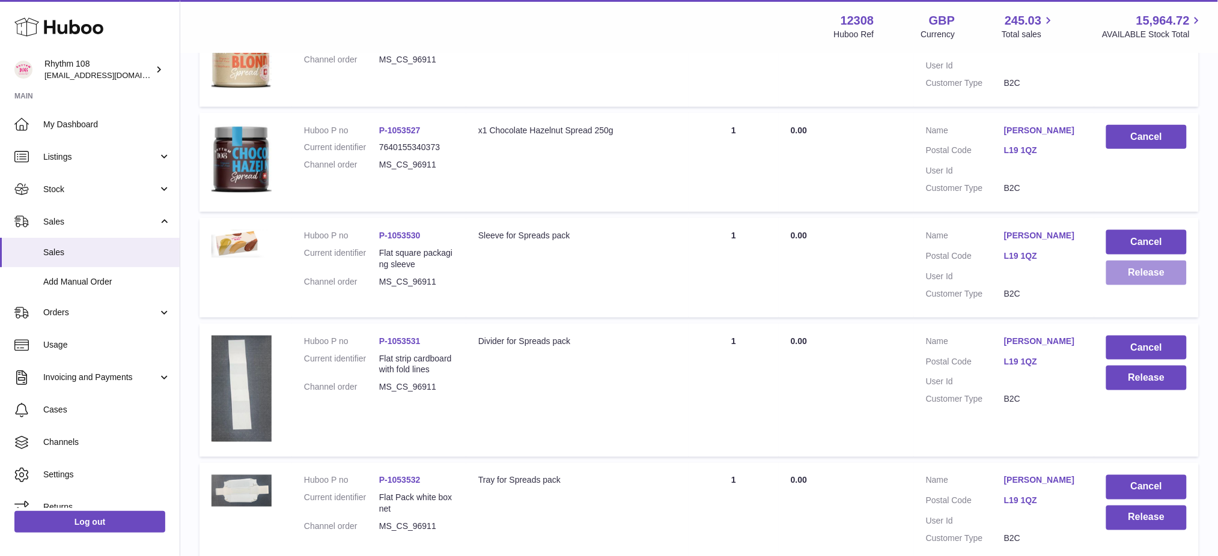
click at [1148, 276] on button "Release" at bounding box center [1146, 273] width 81 height 25
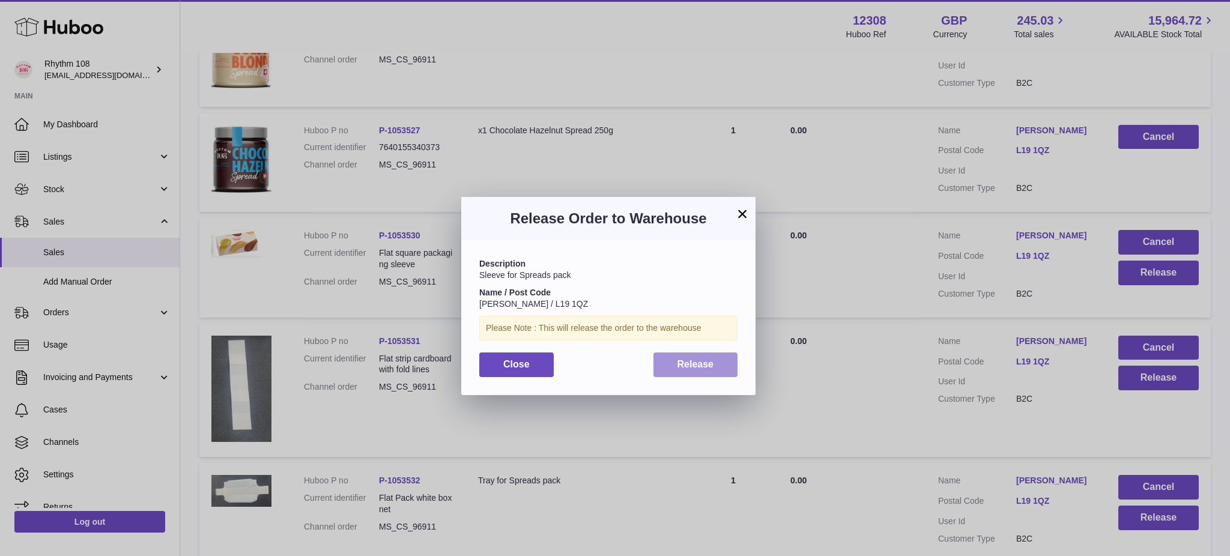
click at [722, 371] on button "Release" at bounding box center [696, 365] width 85 height 25
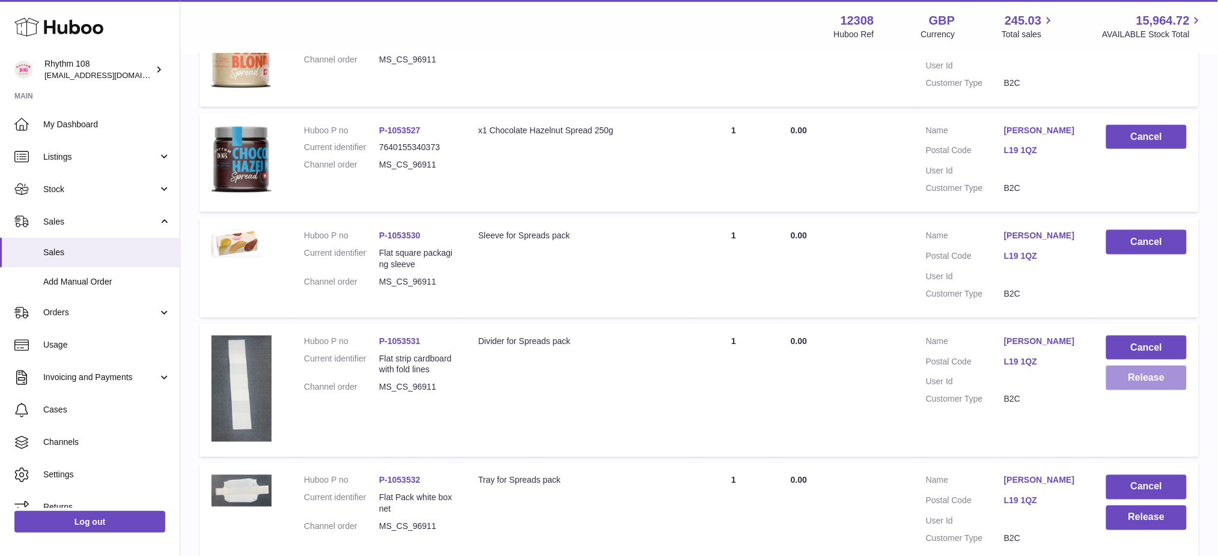
click at [1148, 378] on button "Release" at bounding box center [1146, 378] width 81 height 25
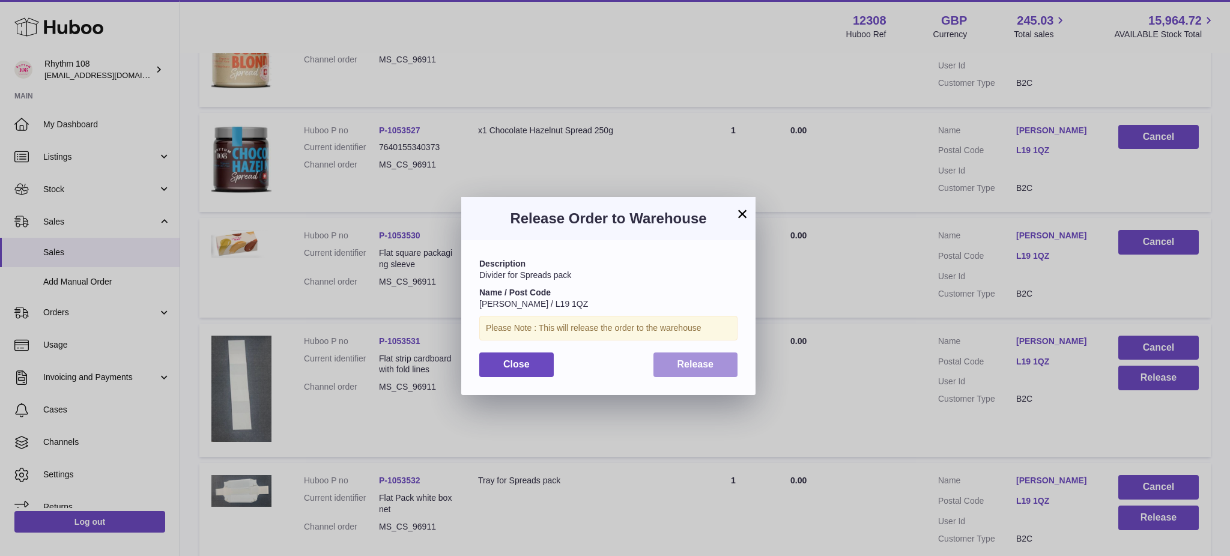
click at [690, 364] on span "Release" at bounding box center [696, 364] width 37 height 10
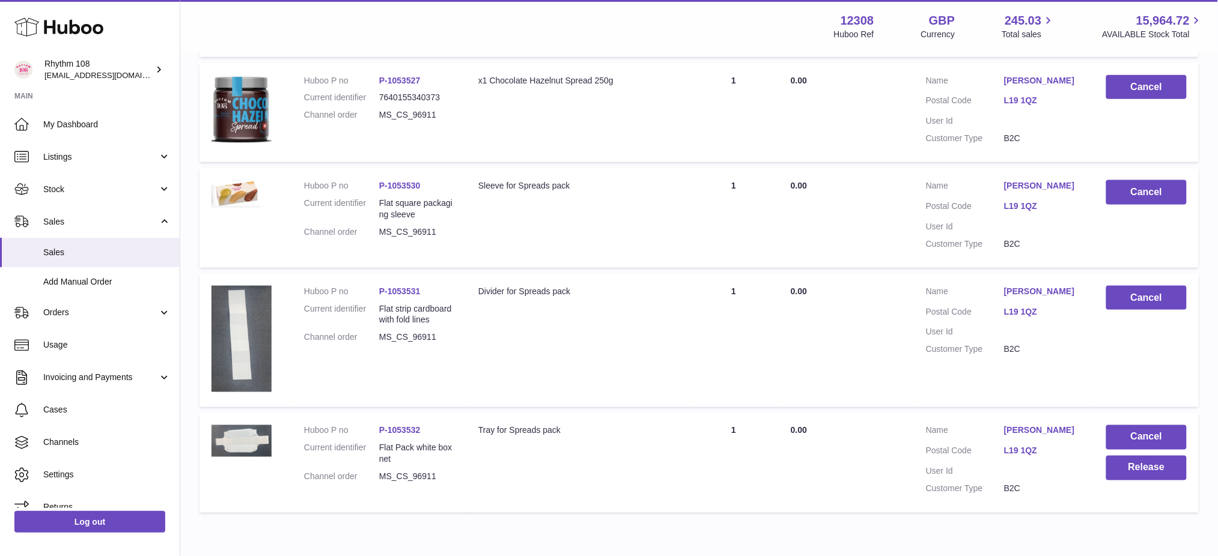
scroll to position [505, 0]
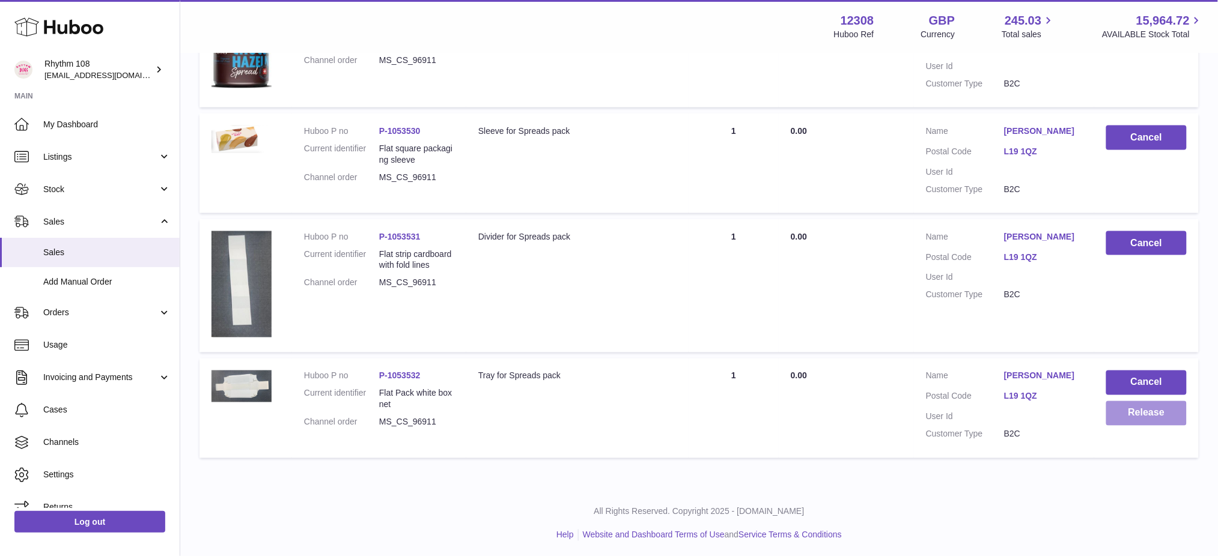
click at [1129, 409] on button "Release" at bounding box center [1146, 413] width 81 height 25
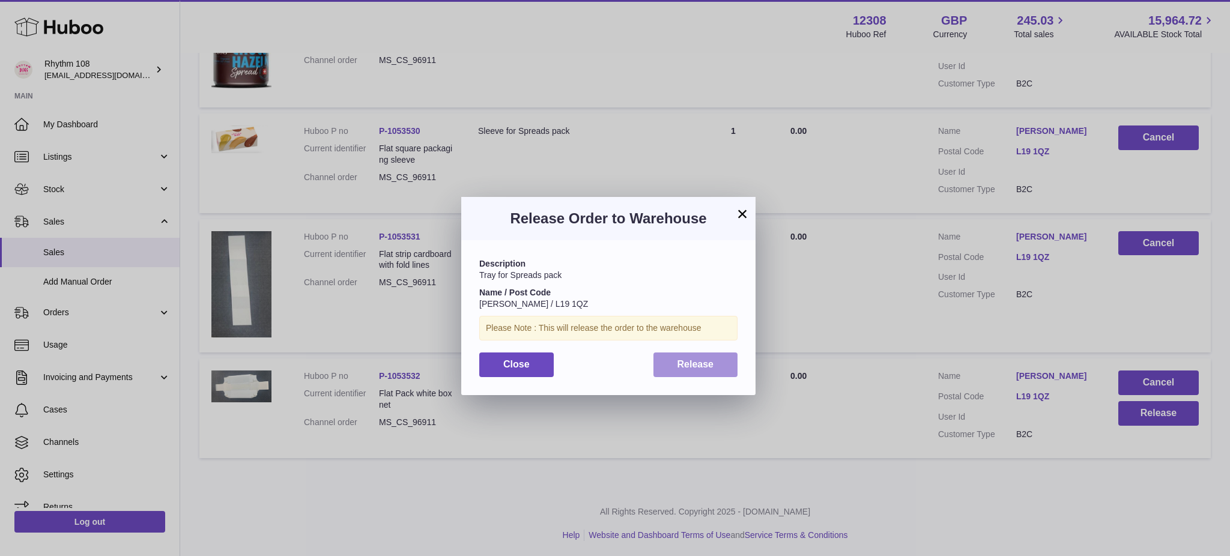
click at [732, 366] on button "Release" at bounding box center [696, 365] width 85 height 25
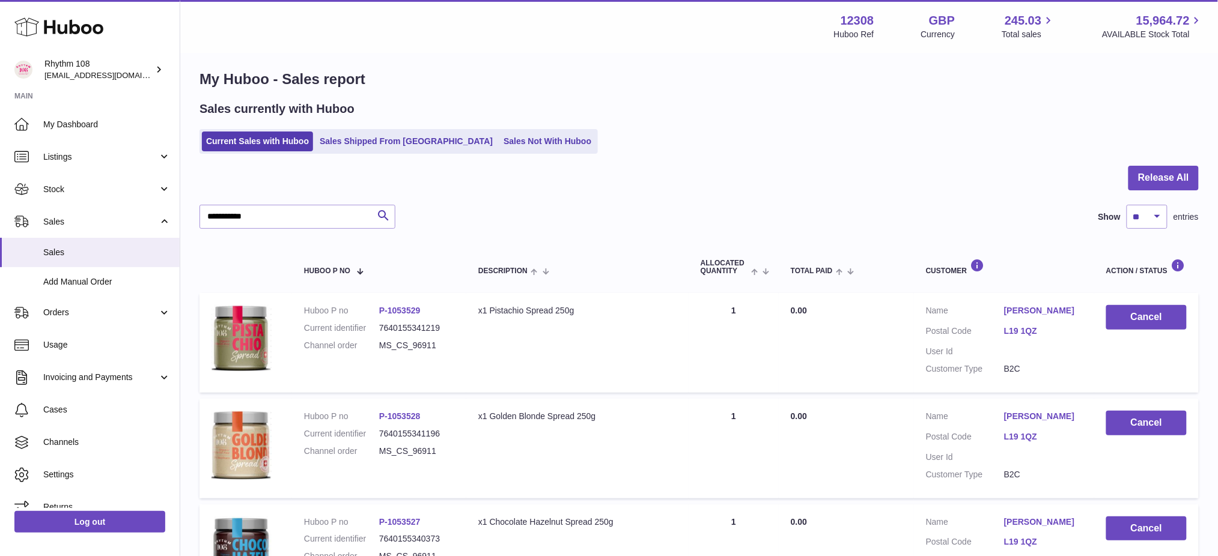
scroll to position [0, 0]
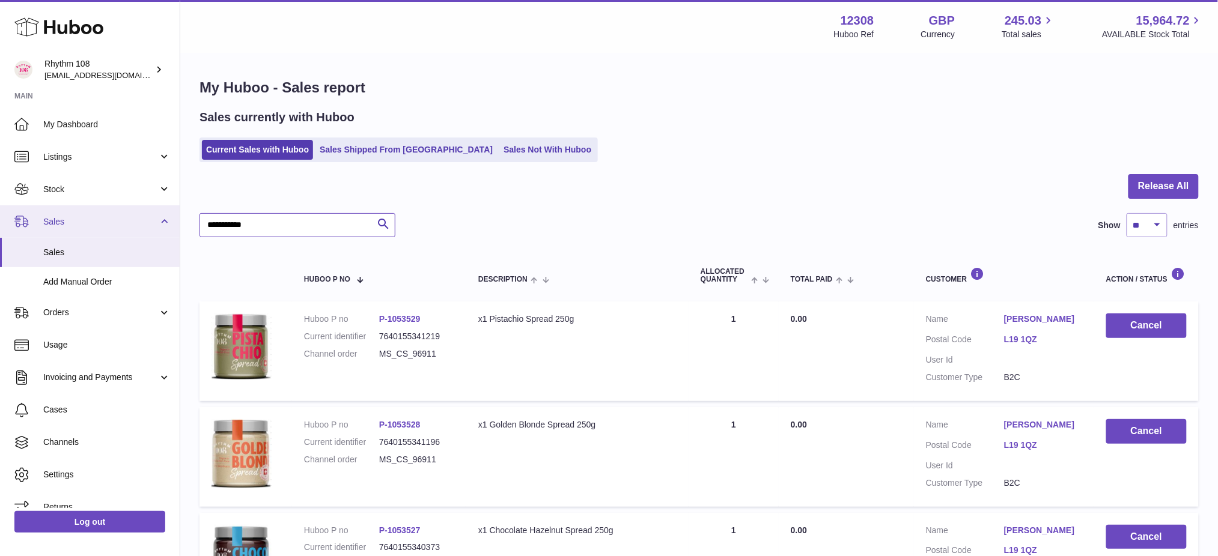
drag, startPoint x: 275, startPoint y: 227, endPoint x: 0, endPoint y: 205, distance: 275.4
click at [0, 226] on div "Huboo Rhythm 108 internalAdmin-12308@internal.huboo.com Main My Dashboard Listi…" at bounding box center [609, 532] width 1218 height 1064
paste input "text"
type input "**********"
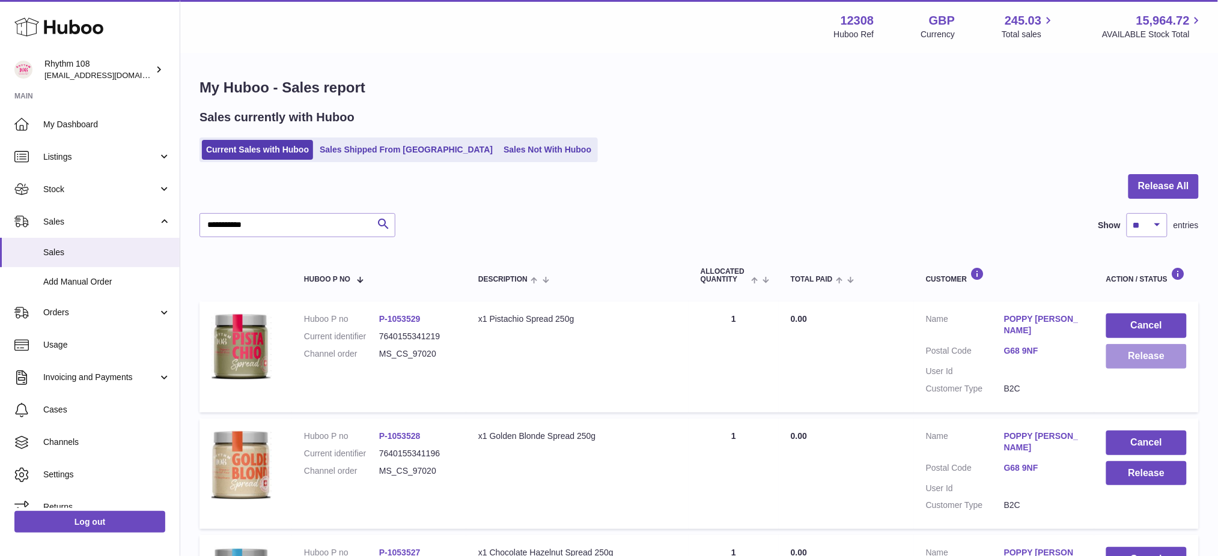
click at [1136, 355] on button "Release" at bounding box center [1146, 356] width 81 height 25
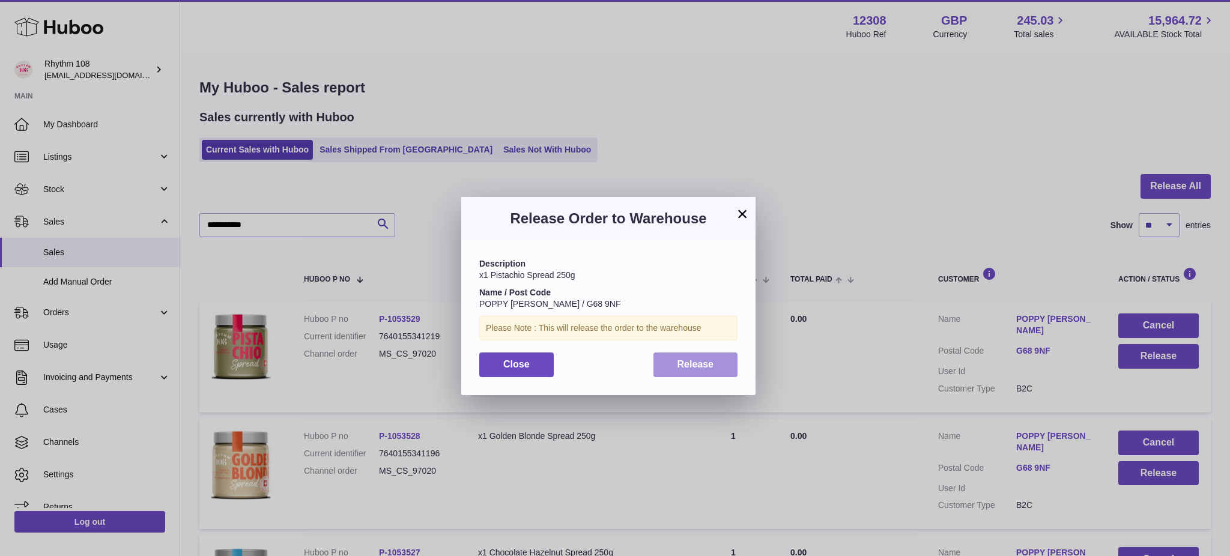
click at [719, 368] on button "Release" at bounding box center [696, 365] width 85 height 25
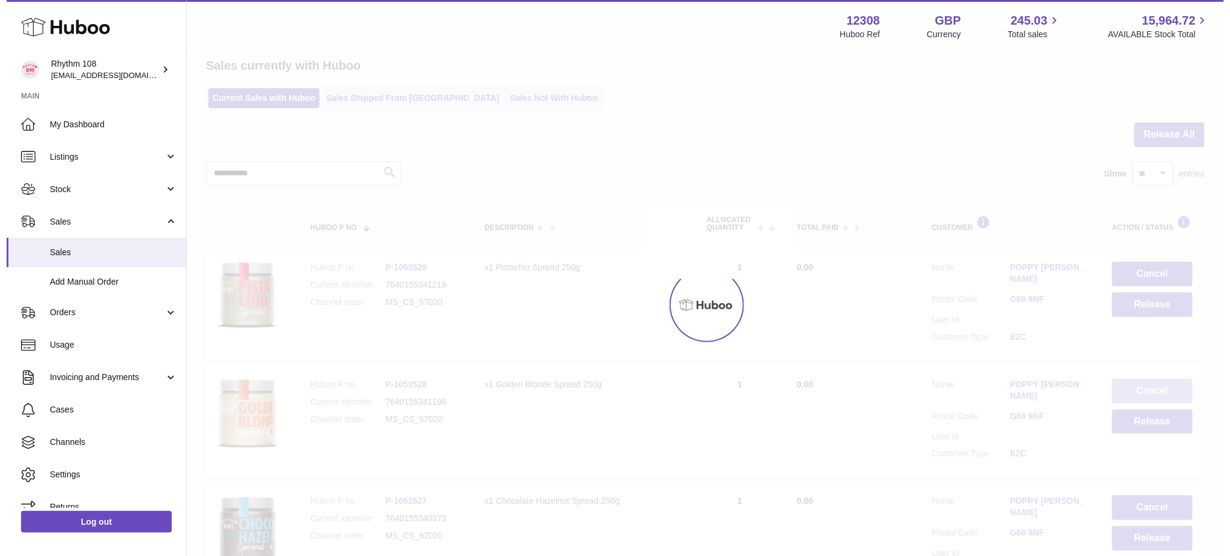
scroll to position [80, 0]
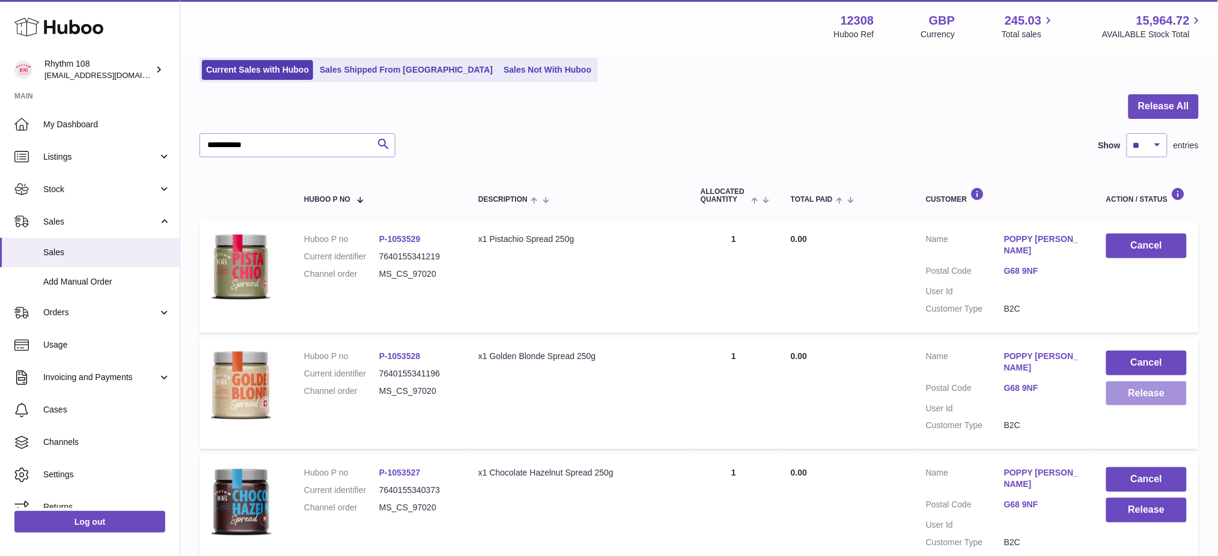
click at [1152, 383] on button "Release" at bounding box center [1146, 394] width 81 height 25
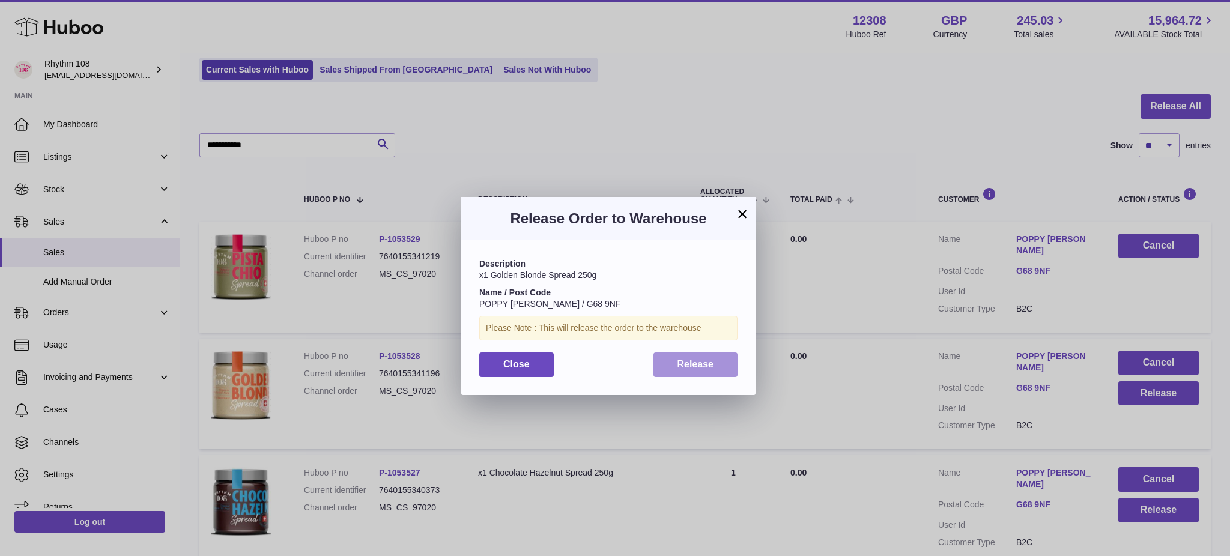
click at [707, 364] on span "Release" at bounding box center [696, 364] width 37 height 10
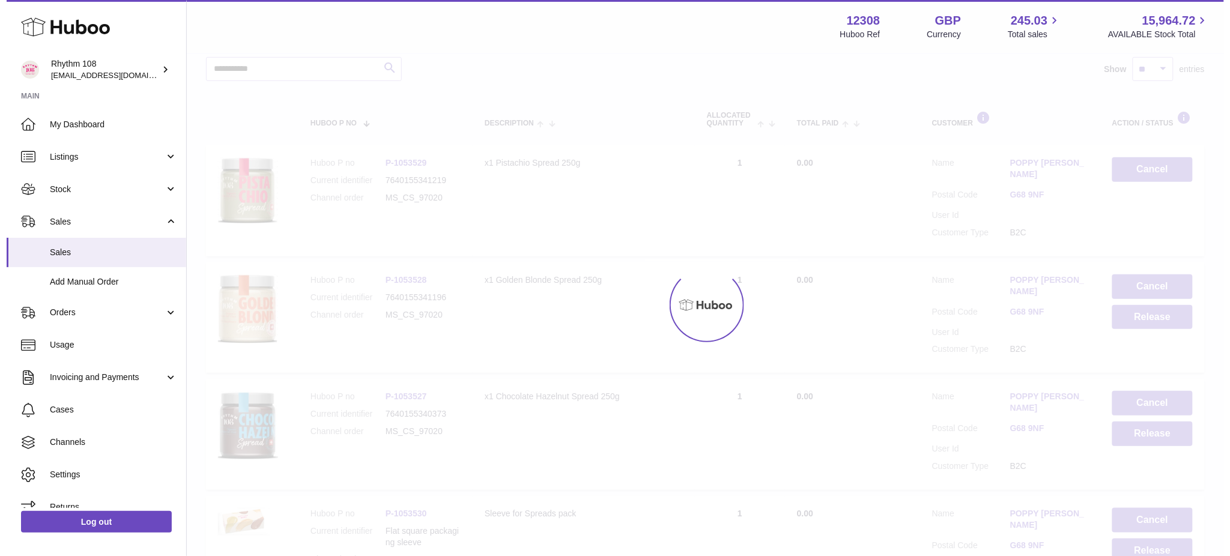
scroll to position [160, 0]
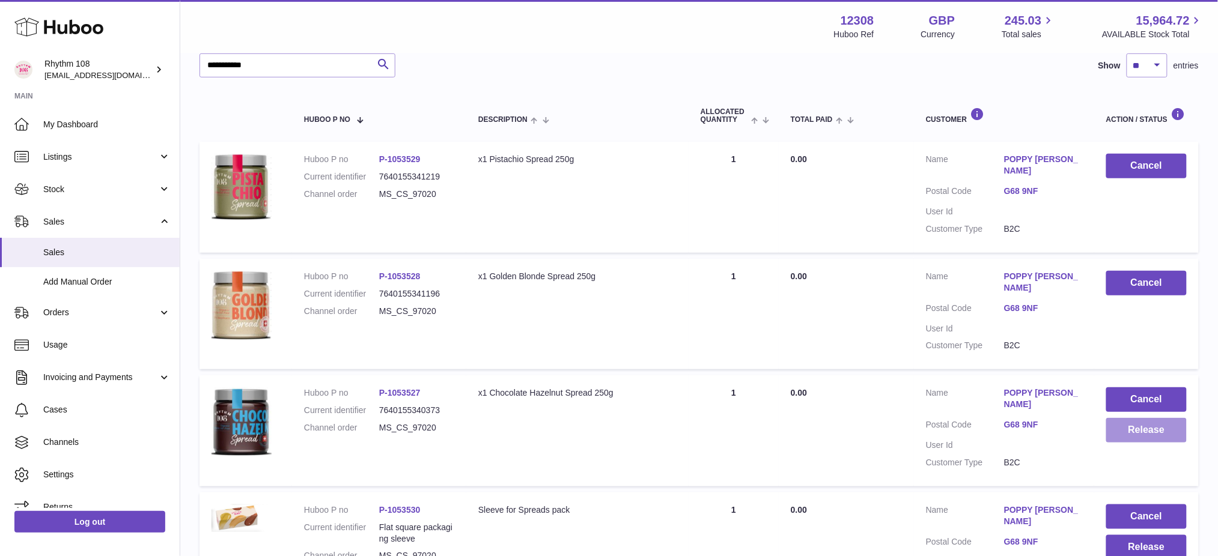
click at [1113, 418] on button "Release" at bounding box center [1146, 430] width 81 height 25
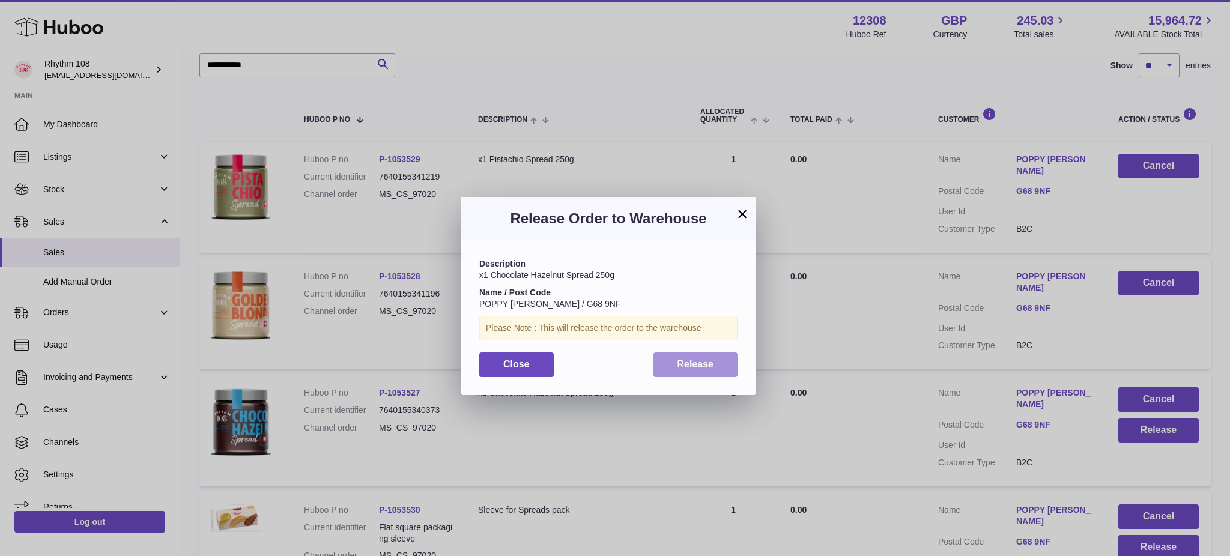
click at [664, 356] on button "Release" at bounding box center [696, 365] width 85 height 25
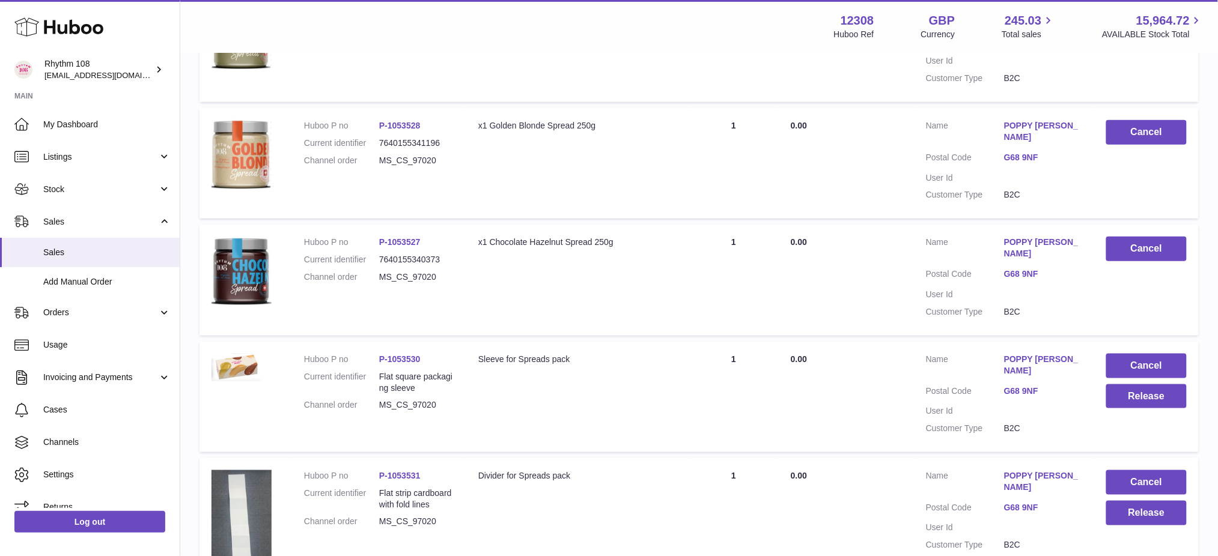
scroll to position [320, 0]
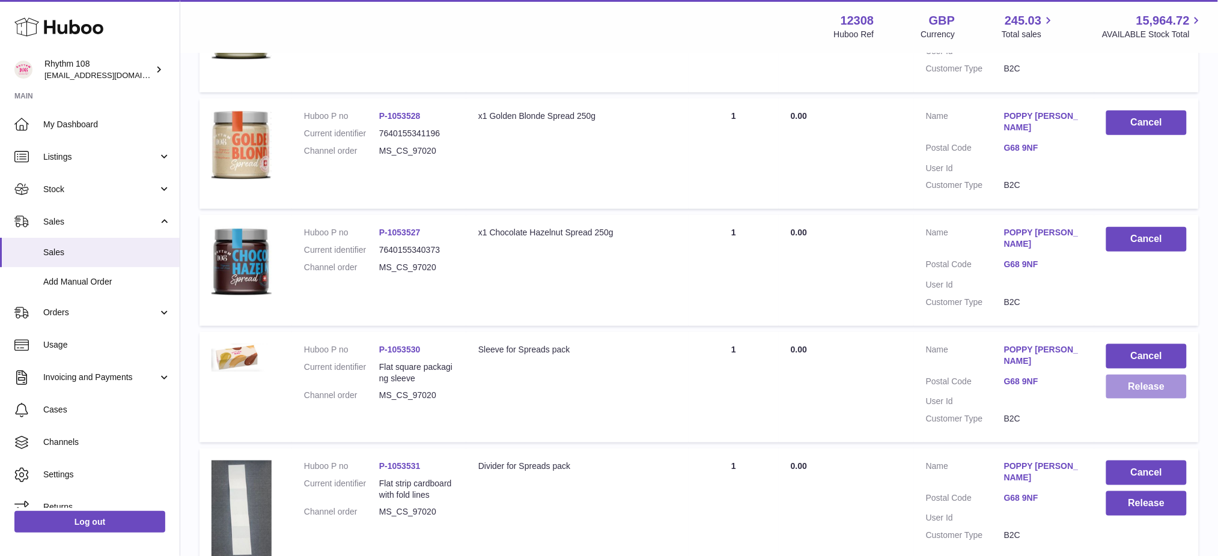
click at [1141, 375] on button "Release" at bounding box center [1146, 387] width 81 height 25
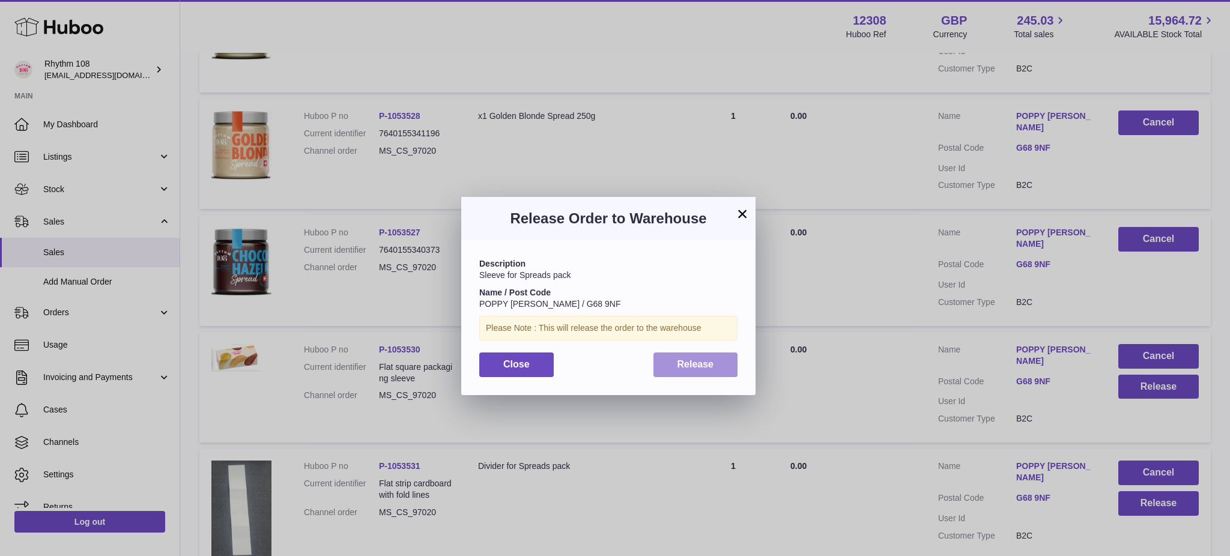
click at [712, 368] on span "Release" at bounding box center [696, 364] width 37 height 10
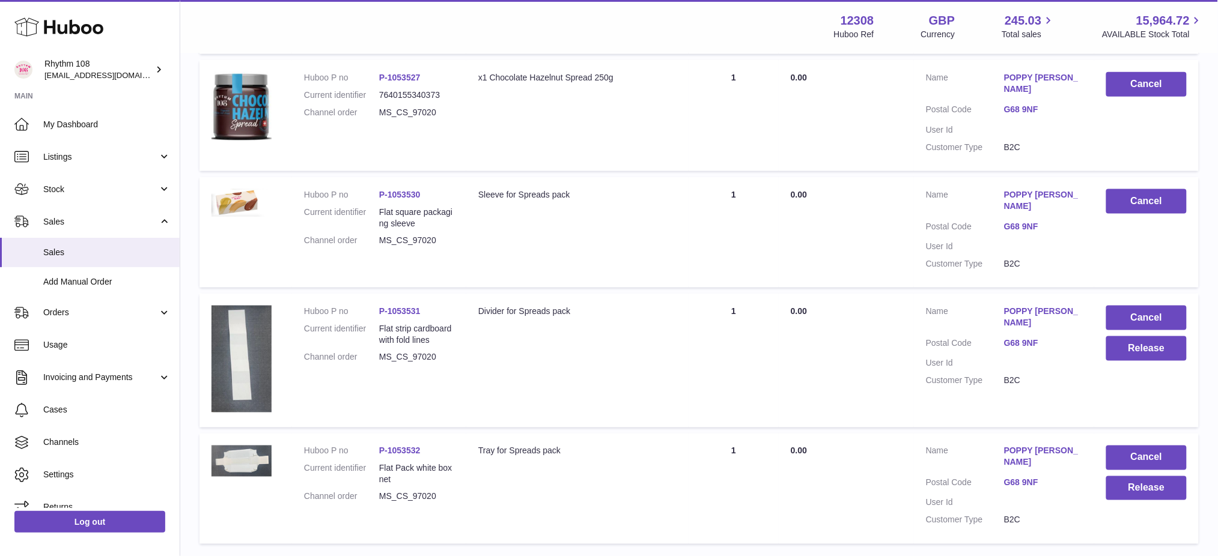
scroll to position [481, 0]
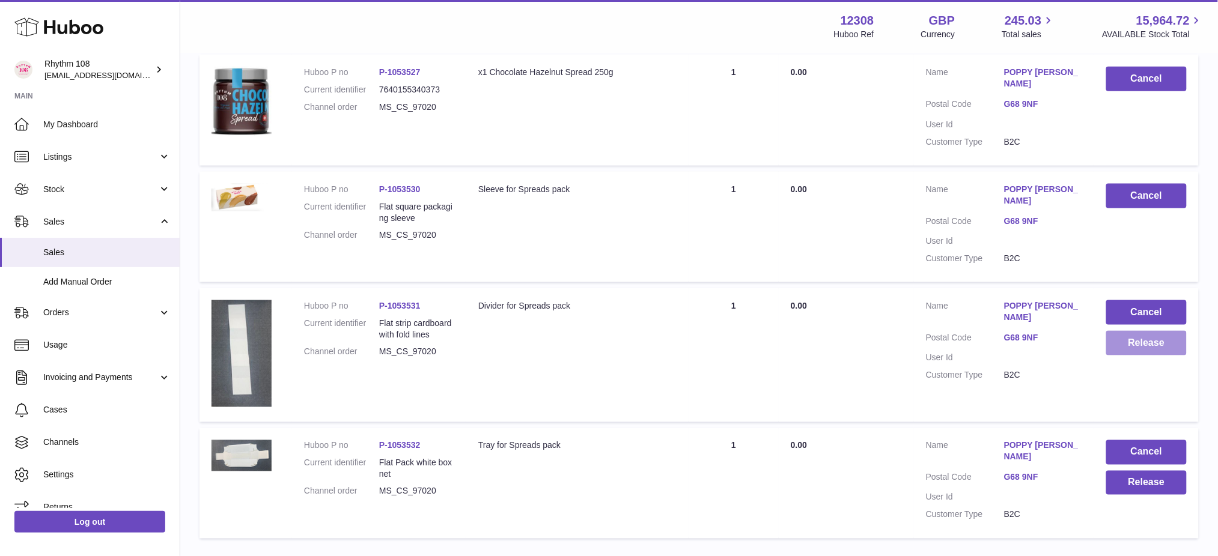
click at [1148, 331] on button "Release" at bounding box center [1146, 343] width 81 height 25
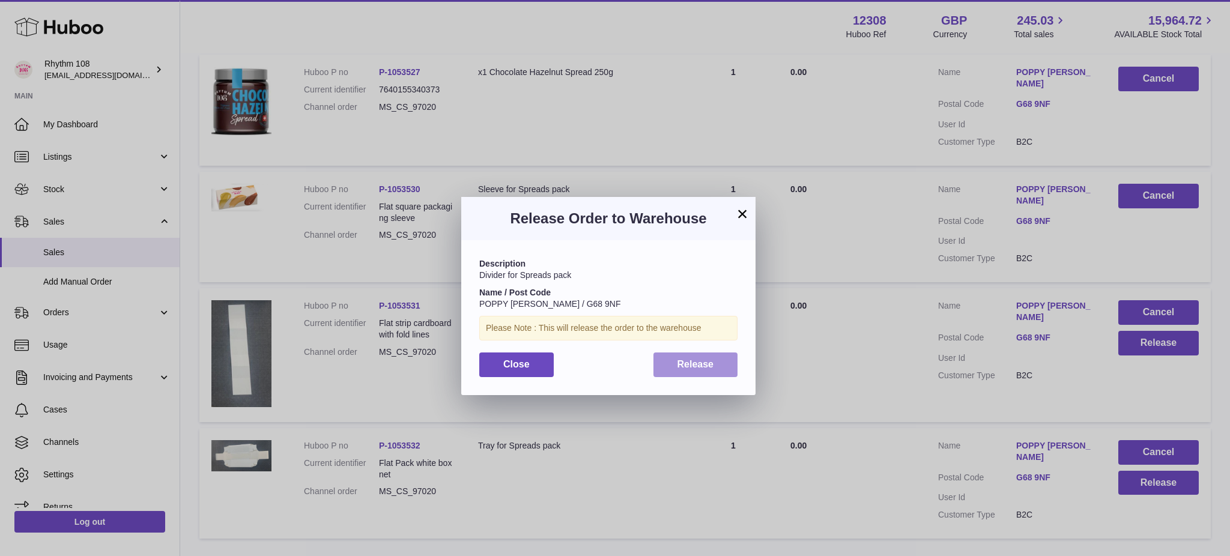
click at [670, 369] on button "Release" at bounding box center [696, 365] width 85 height 25
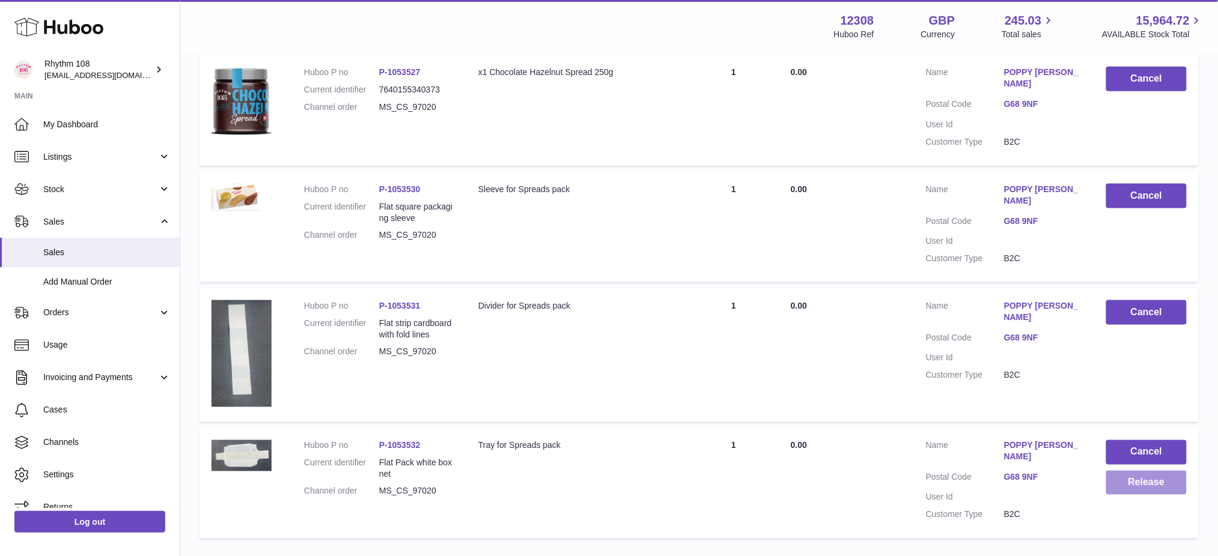
click at [1160, 471] on button "Release" at bounding box center [1146, 483] width 81 height 25
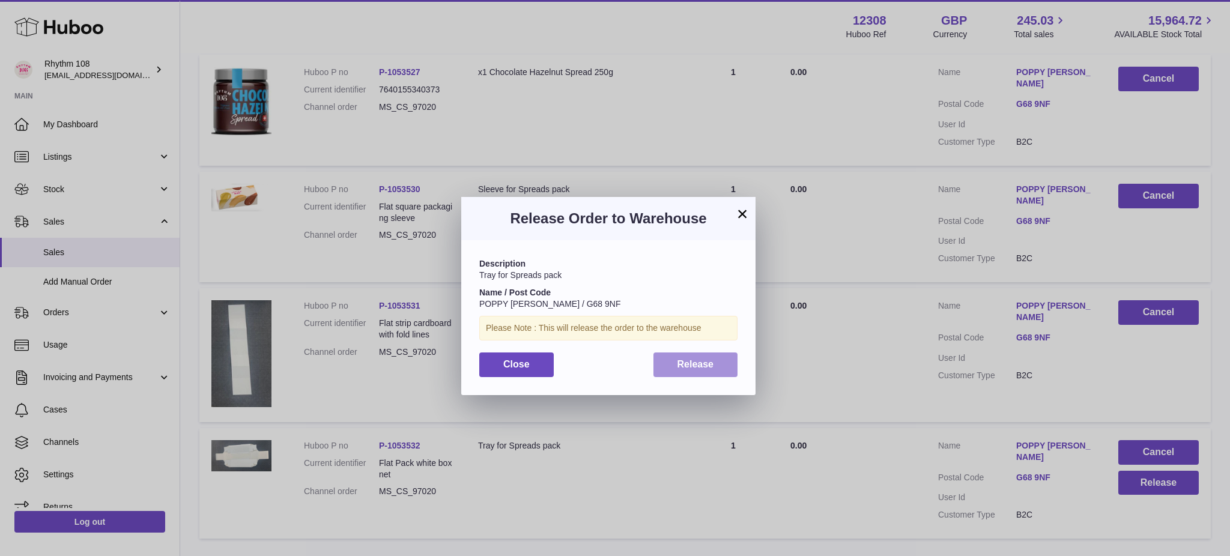
click at [690, 364] on span "Release" at bounding box center [696, 364] width 37 height 10
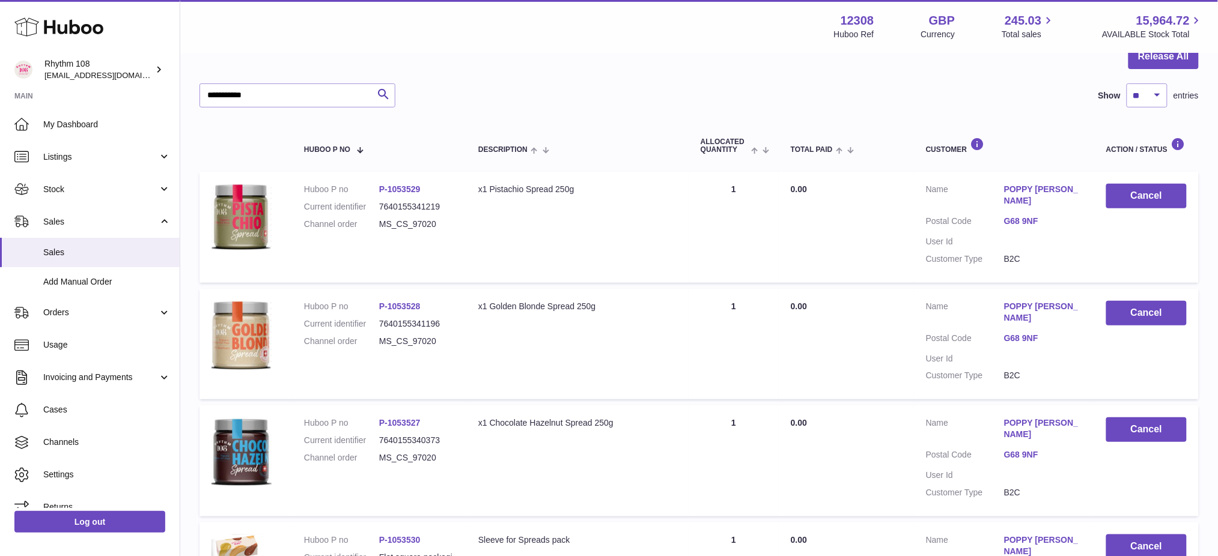
scroll to position [0, 0]
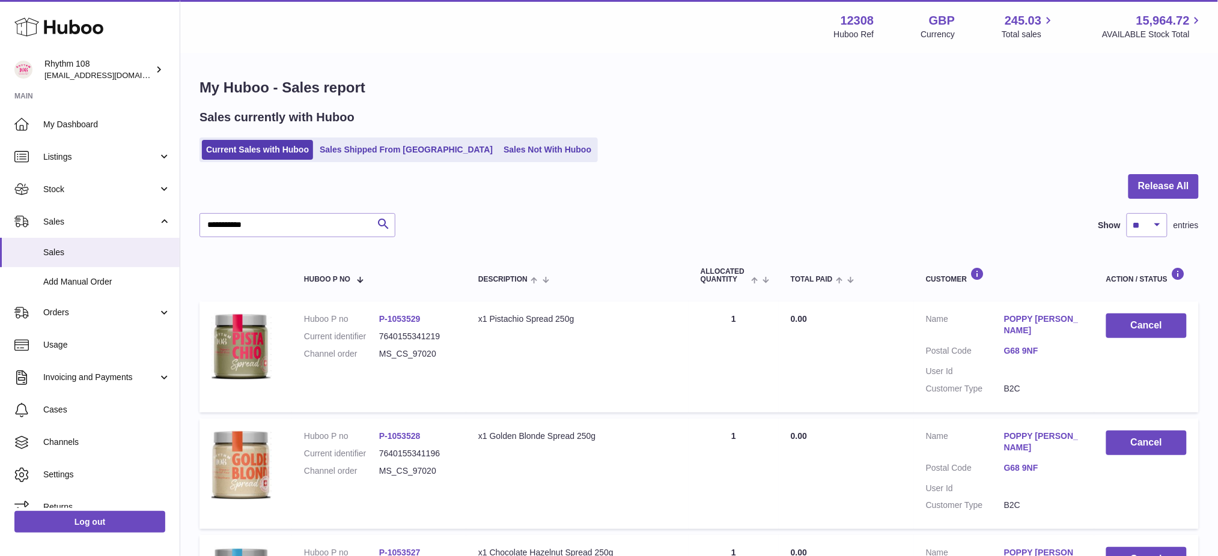
click at [476, 136] on div "Sales currently with Huboo Current Sales with Huboo Sales Shipped From Huboo Sa…" at bounding box center [698, 135] width 999 height 53
click at [499, 144] on link "Sales Not With Huboo" at bounding box center [547, 150] width 96 height 20
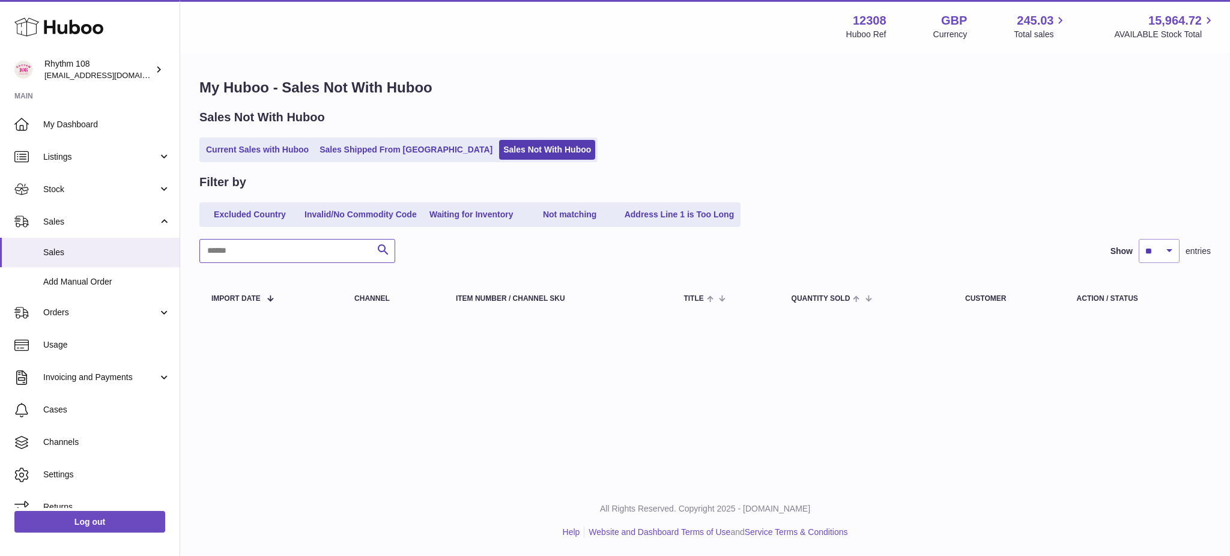
drag, startPoint x: 248, startPoint y: 252, endPoint x: 338, endPoint y: 249, distance: 90.2
click at [258, 253] on input "text" at bounding box center [297, 251] width 196 height 24
paste input "**********"
drag, startPoint x: 317, startPoint y: 253, endPoint x: 20, endPoint y: 174, distance: 307.6
click at [2, 225] on div "Huboo Rhythm 108 [EMAIL_ADDRESS][DOMAIN_NAME] Main My Dashboard Listings Not wi…" at bounding box center [615, 278] width 1230 height 556
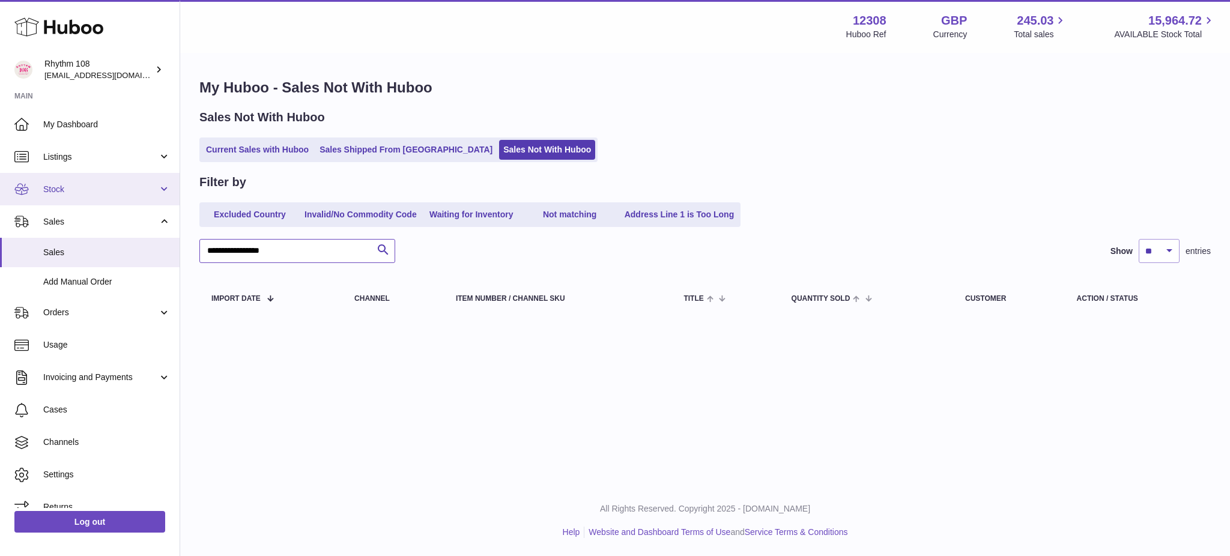
paste input "*"
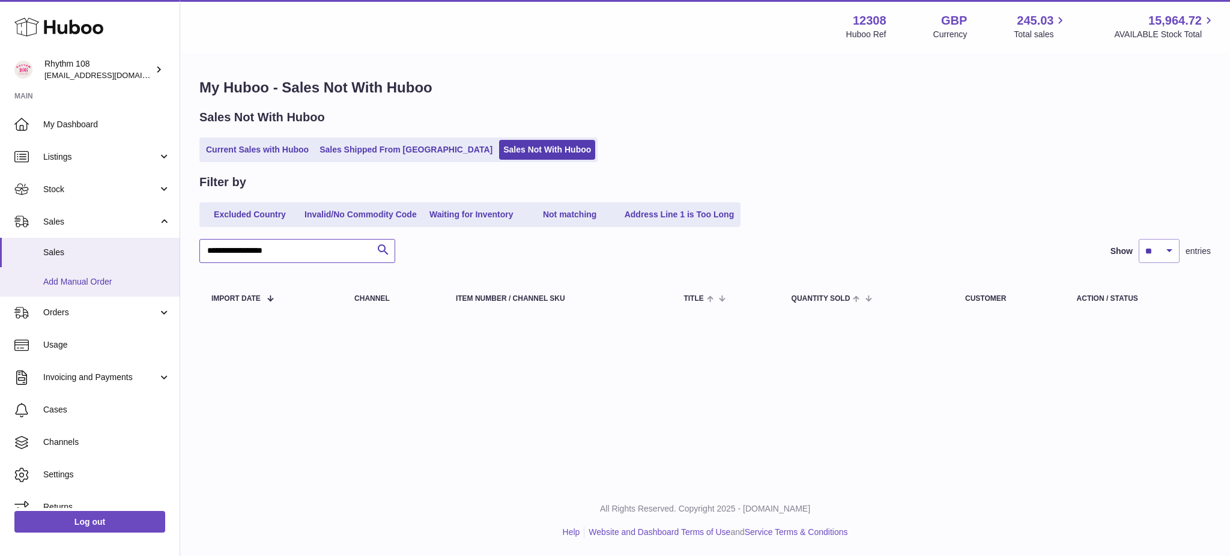
drag, startPoint x: 330, startPoint y: 249, endPoint x: 0, endPoint y: 293, distance: 333.3
click at [0, 293] on div "Huboo Rhythm 108 [EMAIL_ADDRESS][DOMAIN_NAME] Main My Dashboard Listings Not wi…" at bounding box center [615, 278] width 1230 height 556
paste input "text"
drag, startPoint x: 293, startPoint y: 249, endPoint x: 0, endPoint y: 276, distance: 294.4
click at [7, 276] on div "Huboo Rhythm 108 [EMAIL_ADDRESS][DOMAIN_NAME] Main My Dashboard Listings Not wi…" at bounding box center [615, 278] width 1230 height 556
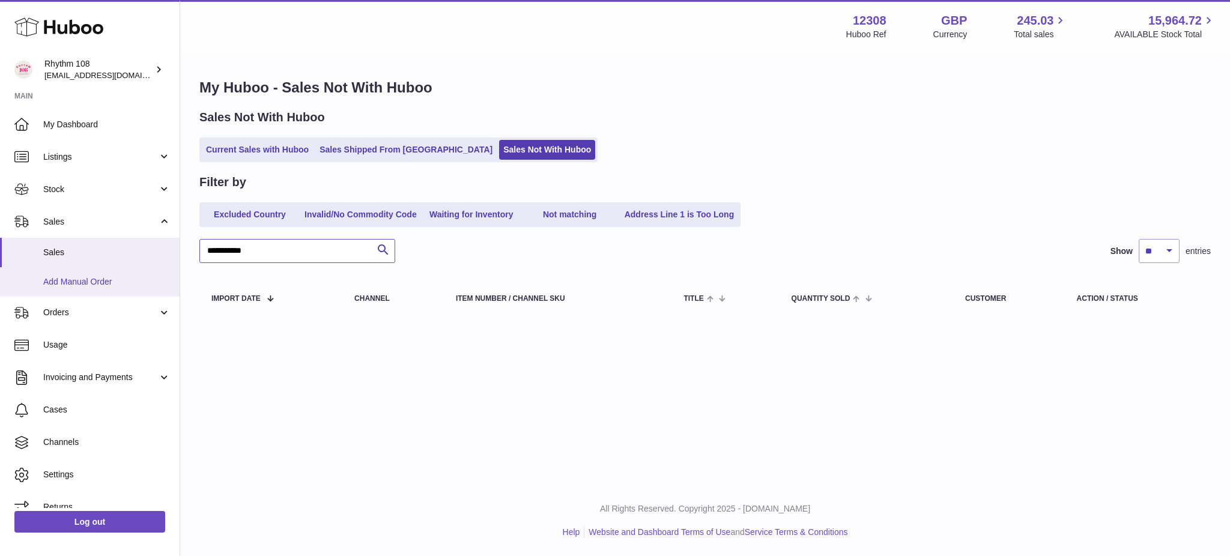
paste input "text"
type input "**********"
